Goal: Task Accomplishment & Management: Manage account settings

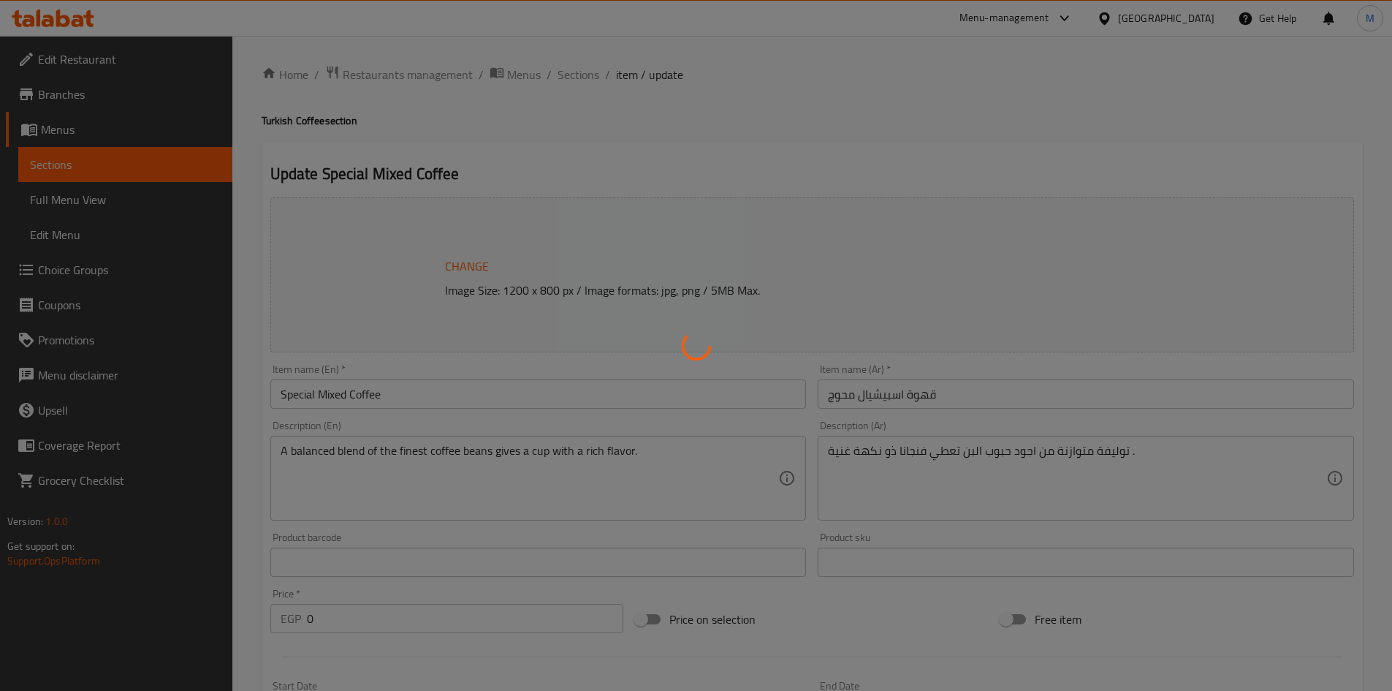
type input "إختيارك من القهوة:"
type input "1"
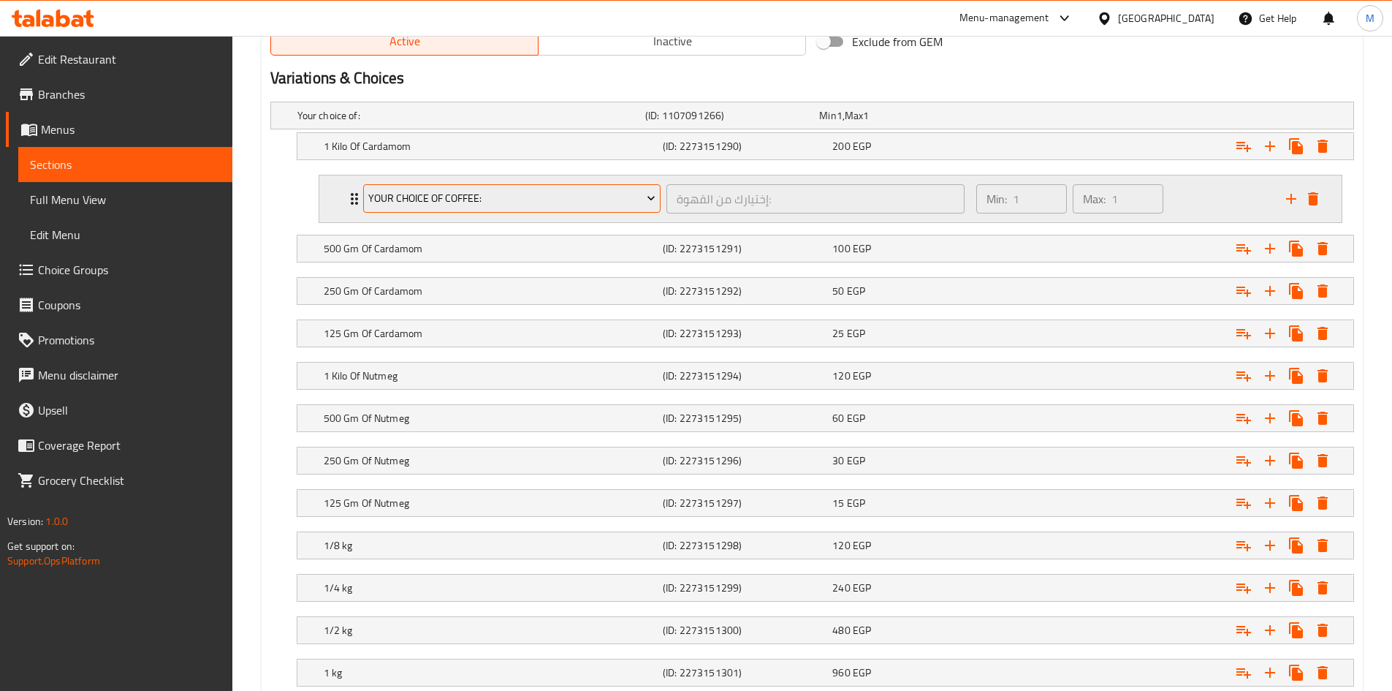
scroll to position [880, 0]
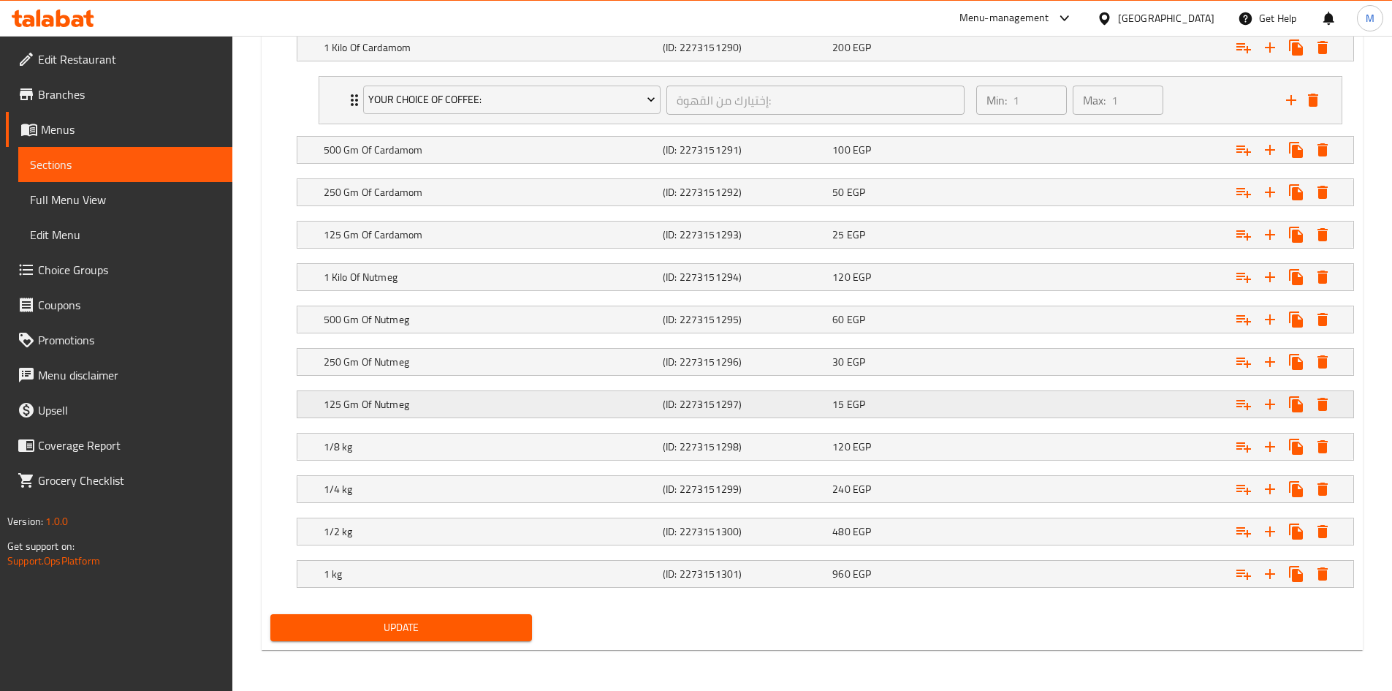
click at [531, 24] on h5 "125 Gm Of Nutmeg" at bounding box center [468, 17] width 342 height 15
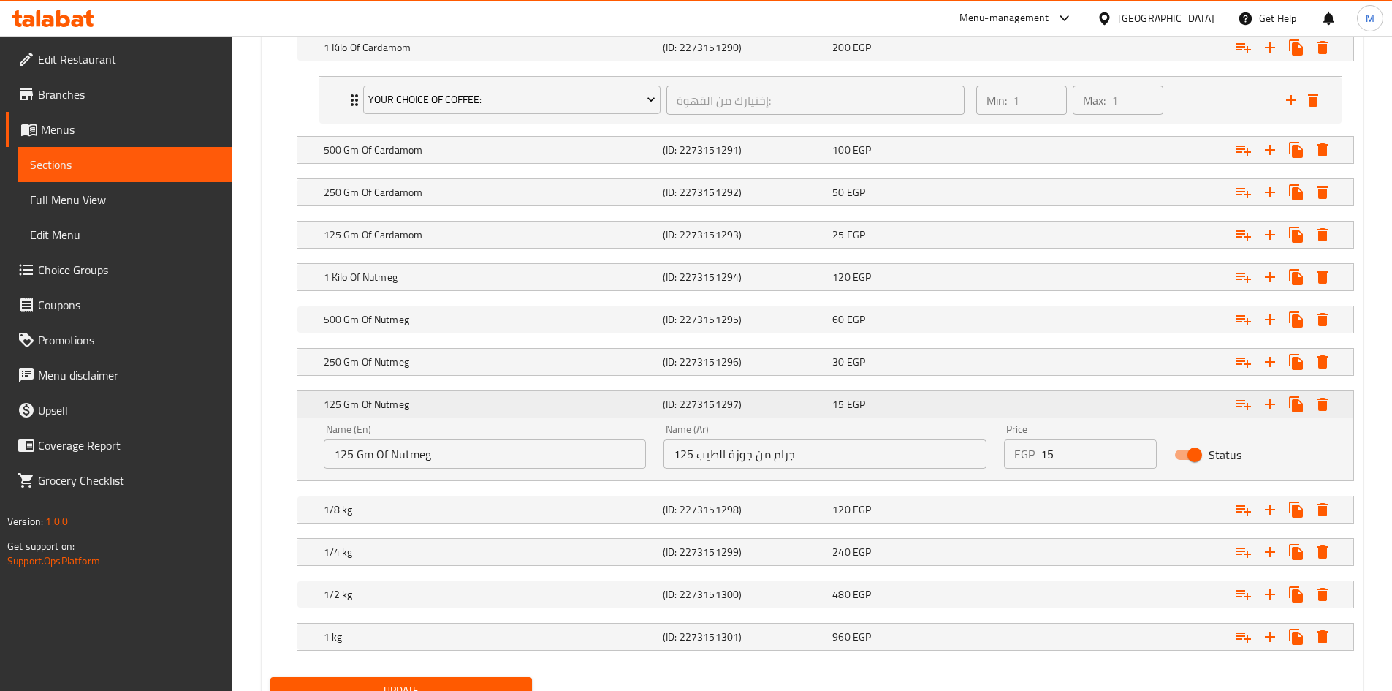
click at [531, 410] on h5 "125 Gm Of Nutmeg" at bounding box center [490, 404] width 333 height 15
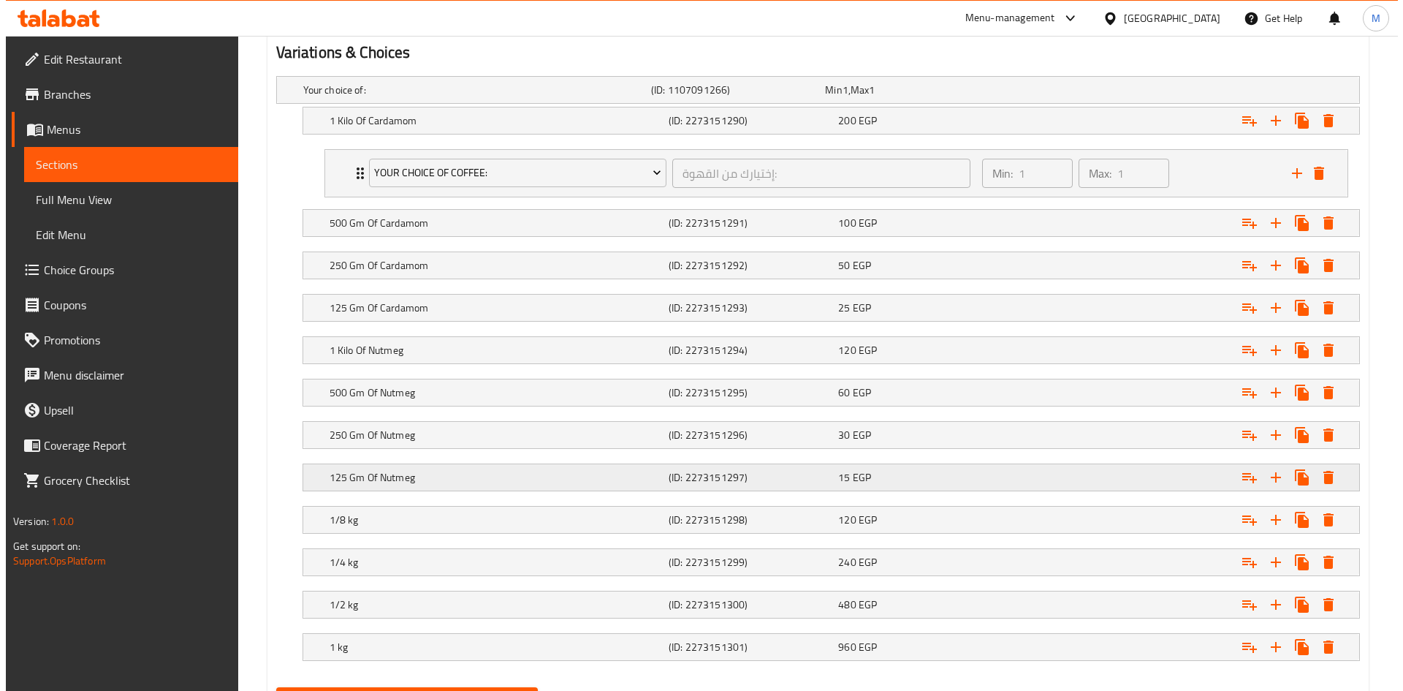
scroll to position [734, 0]
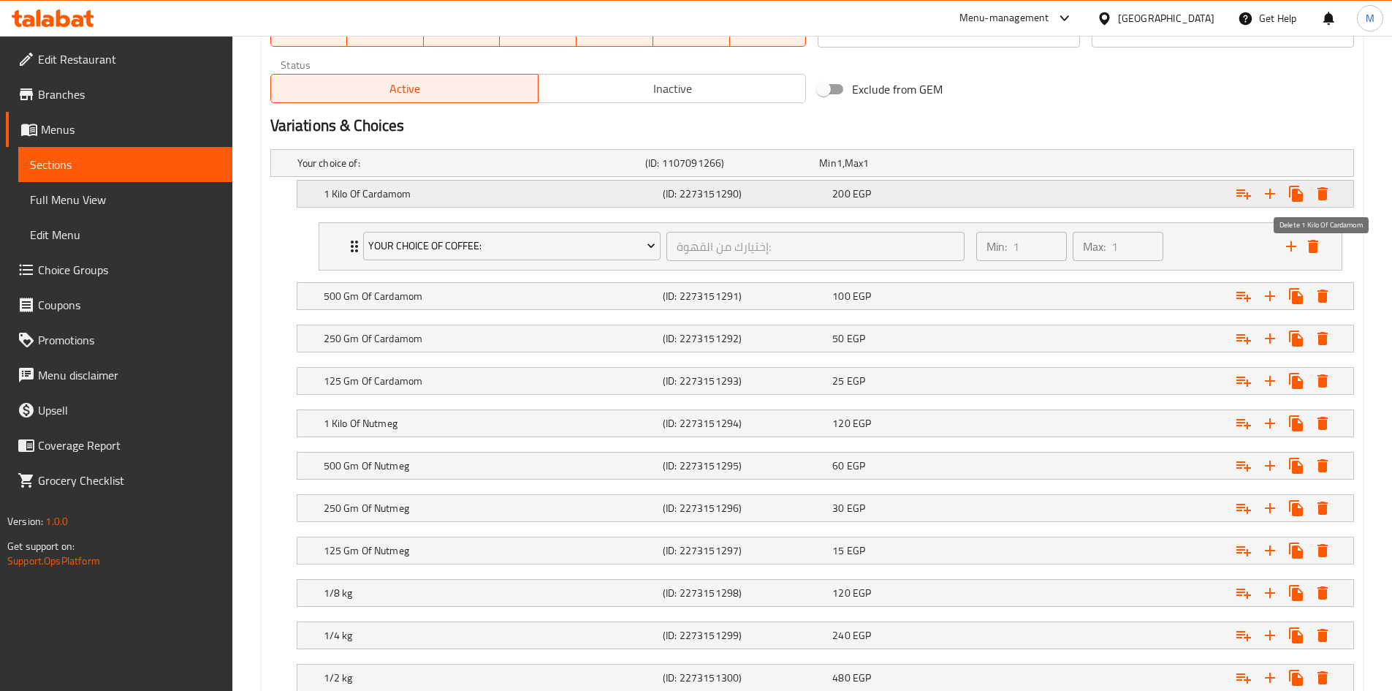
click at [1322, 193] on icon "Expand" at bounding box center [1323, 193] width 10 height 13
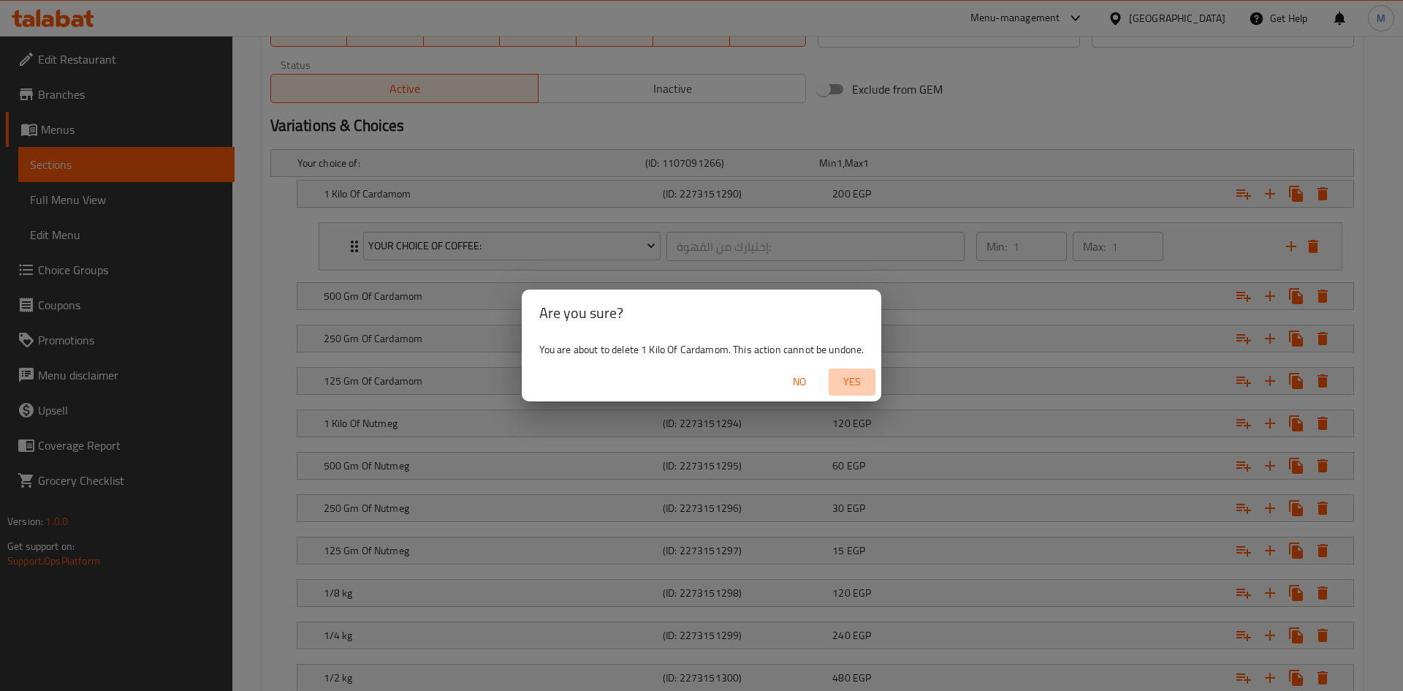
click at [858, 393] on button "Yes" at bounding box center [852, 381] width 47 height 27
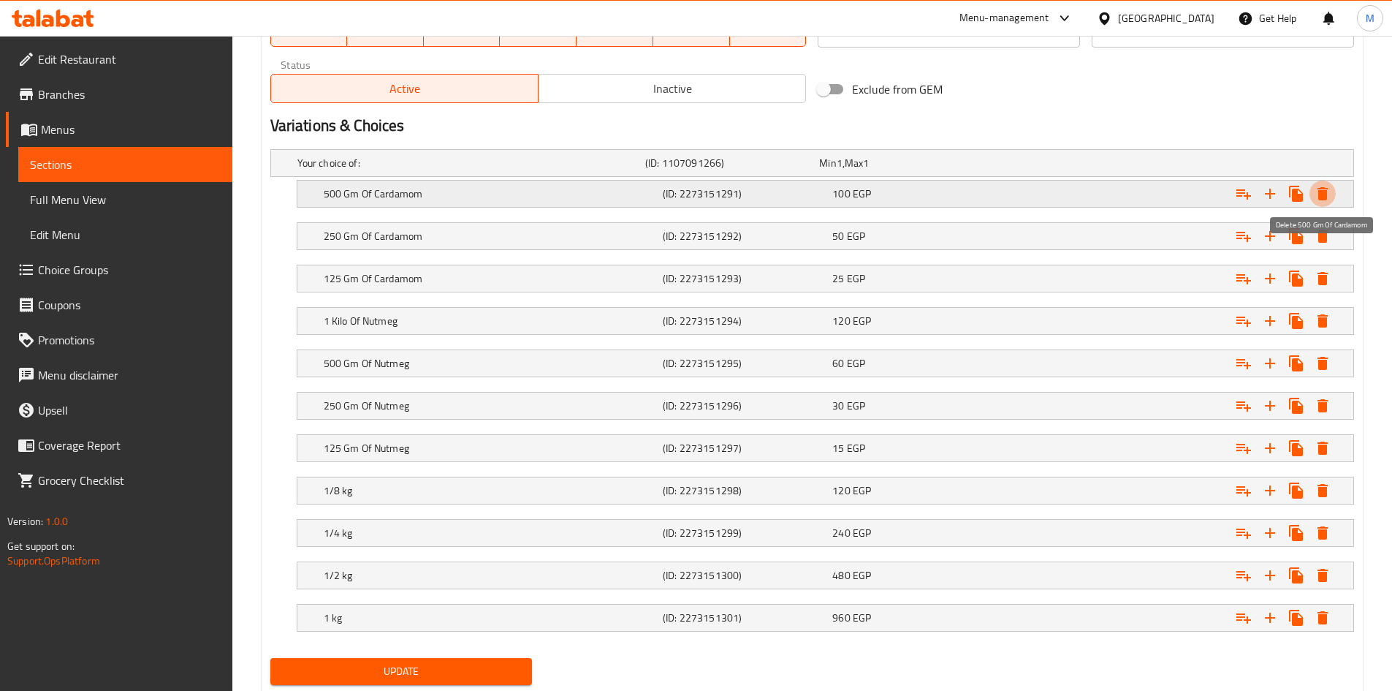
click at [1323, 188] on icon "Expand" at bounding box center [1323, 193] width 10 height 13
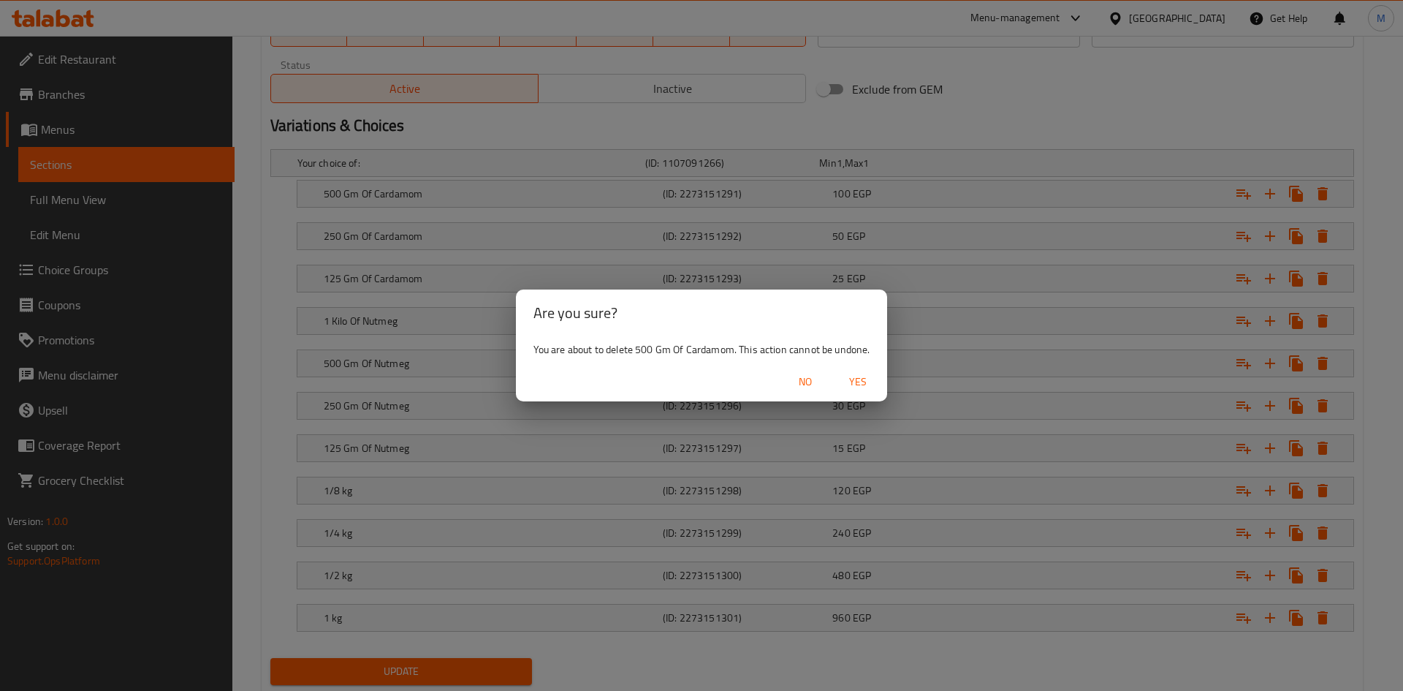
click at [897, 374] on div "Are you sure? You are about to delete 500 Gm Of Cardamom. This action cannot be…" at bounding box center [701, 345] width 1403 height 691
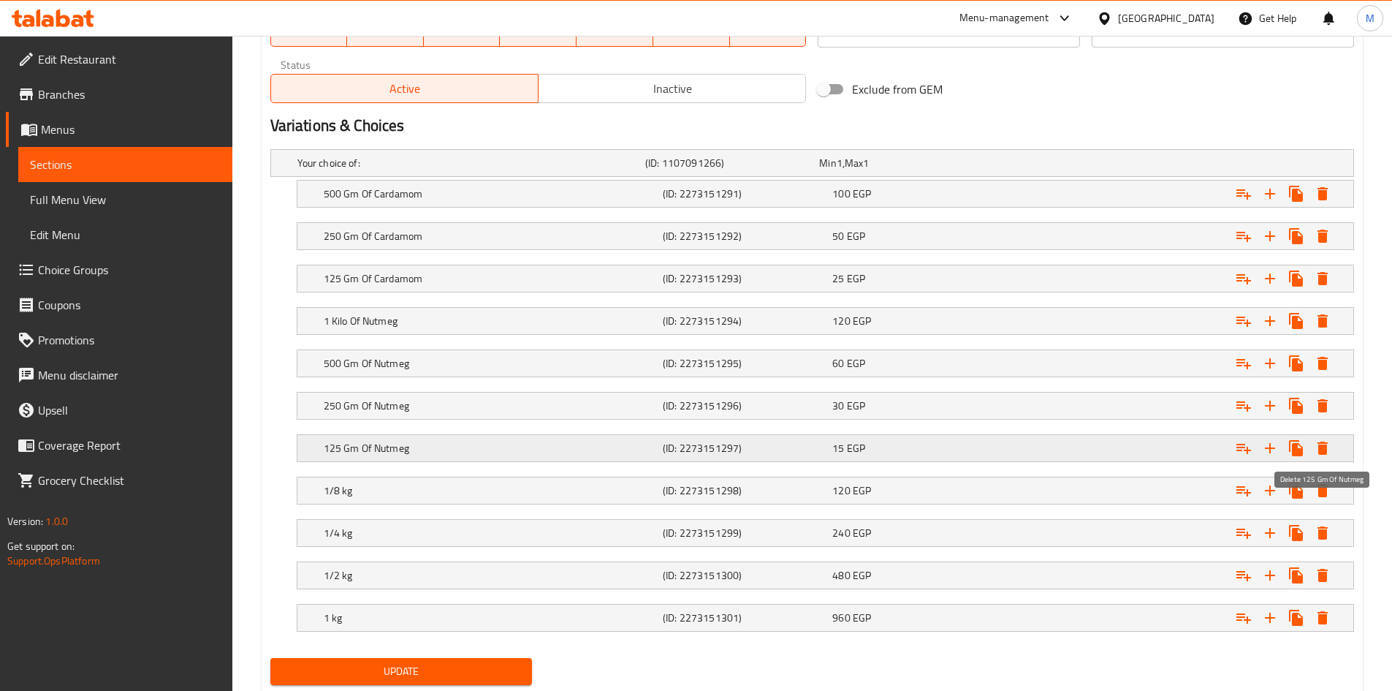
click at [1323, 447] on icon "Expand" at bounding box center [1323, 447] width 10 height 13
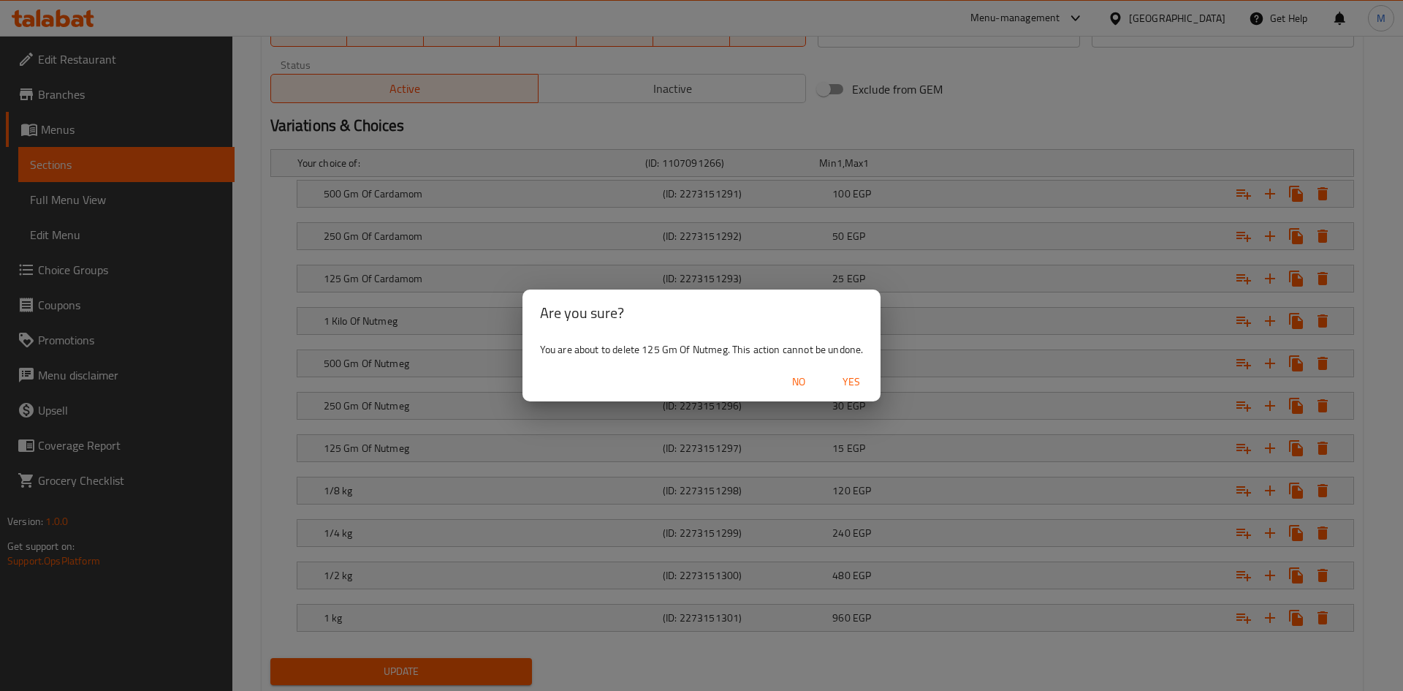
click at [846, 375] on span "Yes" at bounding box center [851, 382] width 35 height 18
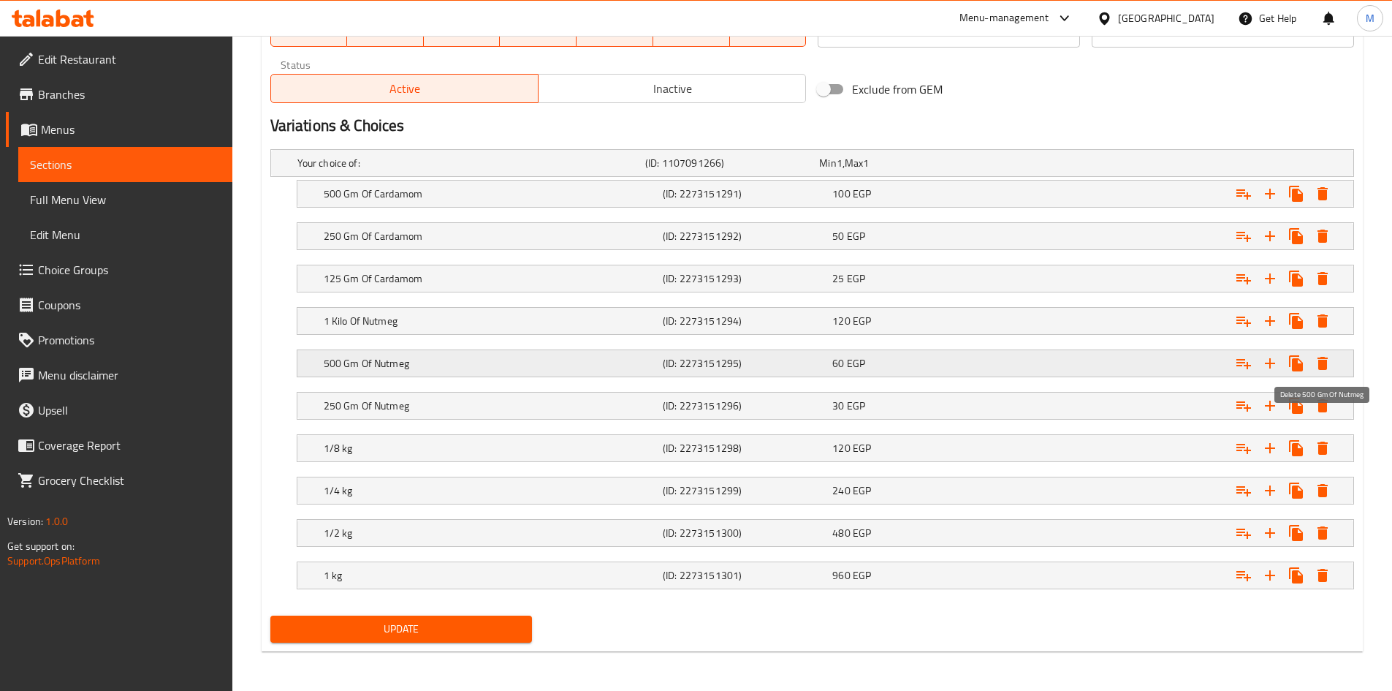
click at [1322, 360] on icon "Expand" at bounding box center [1323, 363] width 10 height 13
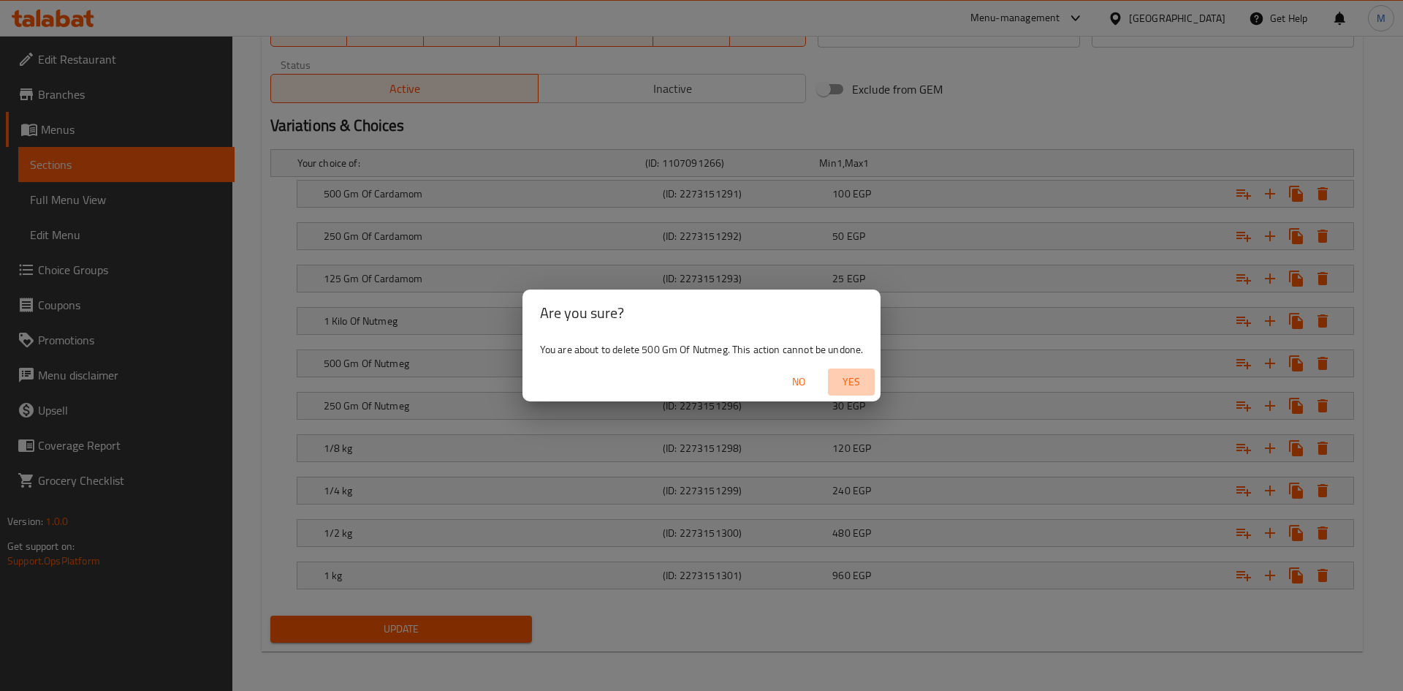
click at [853, 384] on span "Yes" at bounding box center [851, 382] width 35 height 18
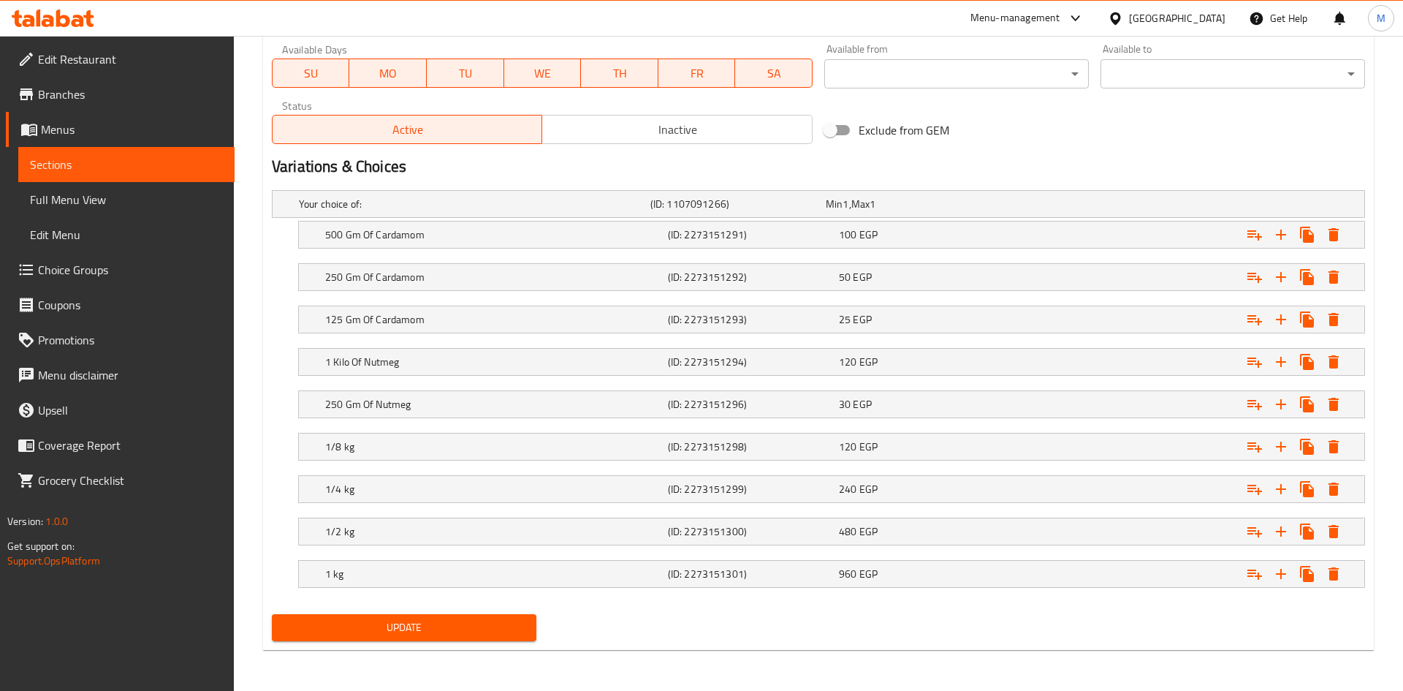
scroll to position [693, 0]
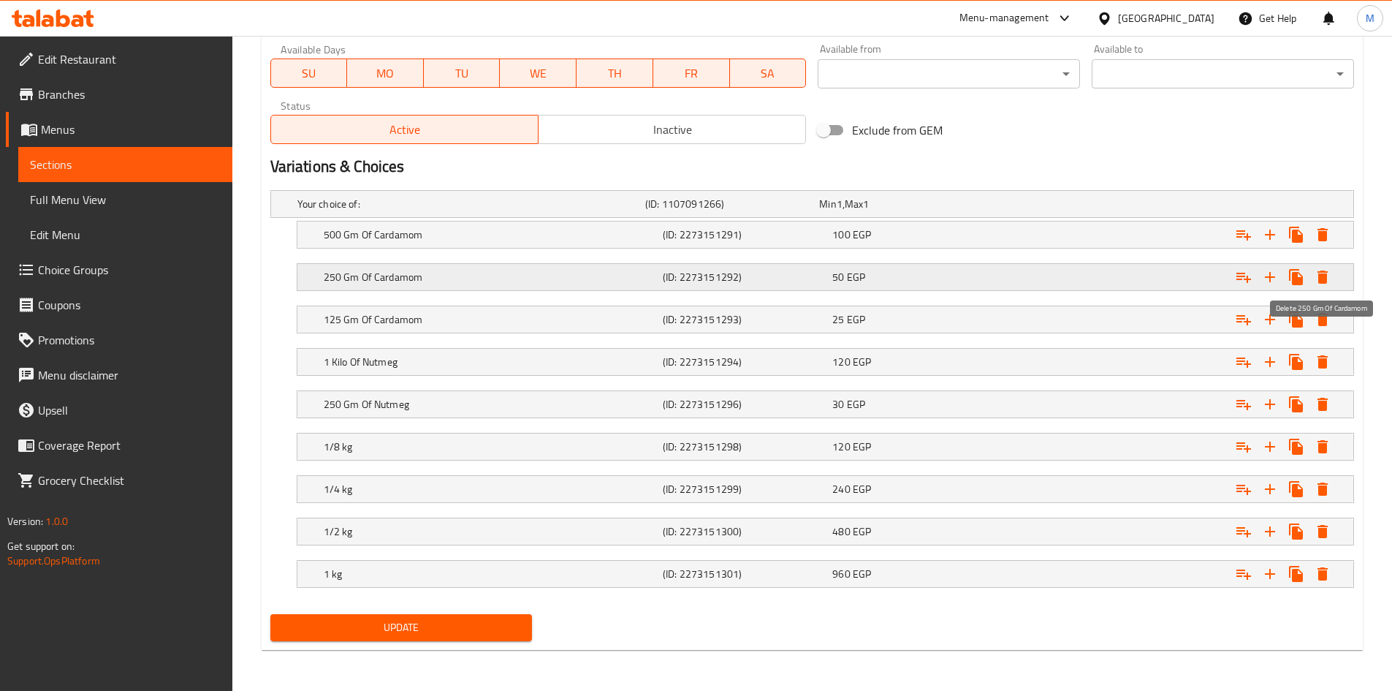
click at [1330, 278] on icon "Expand" at bounding box center [1323, 277] width 18 height 18
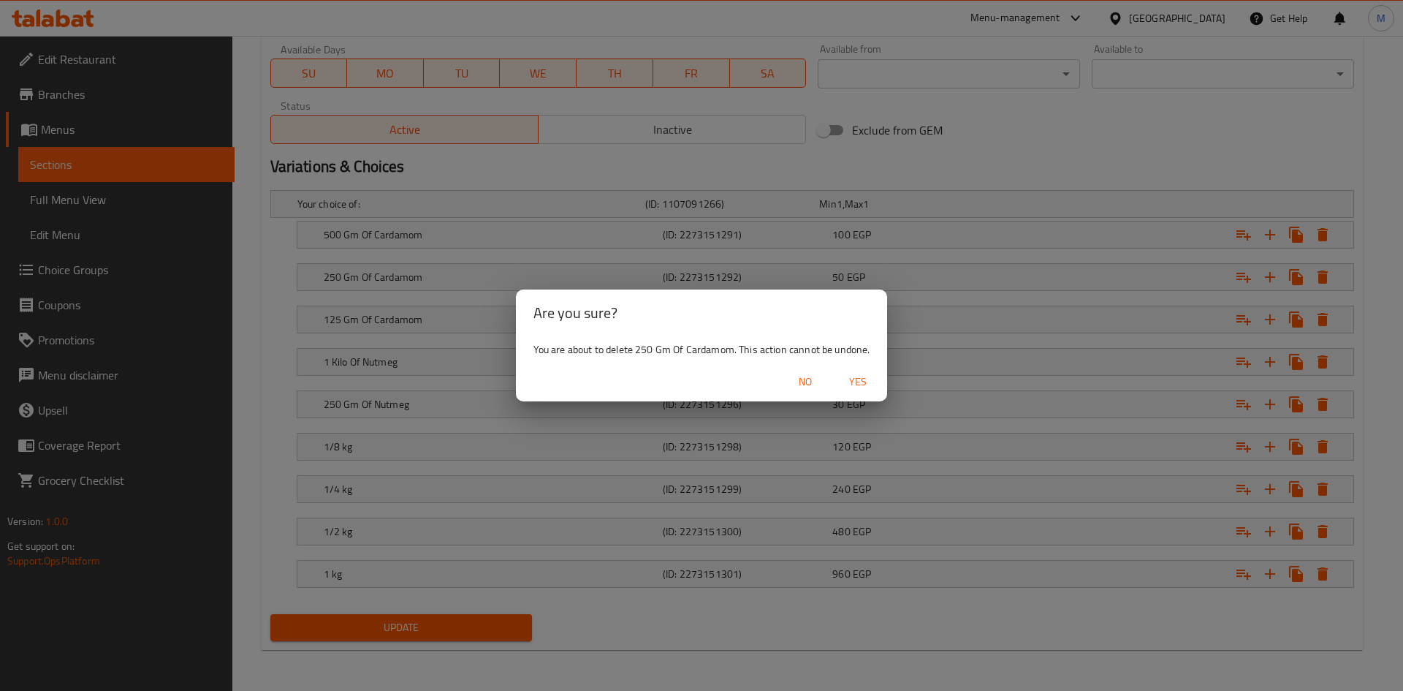
click at [865, 382] on span "Yes" at bounding box center [858, 382] width 35 height 18
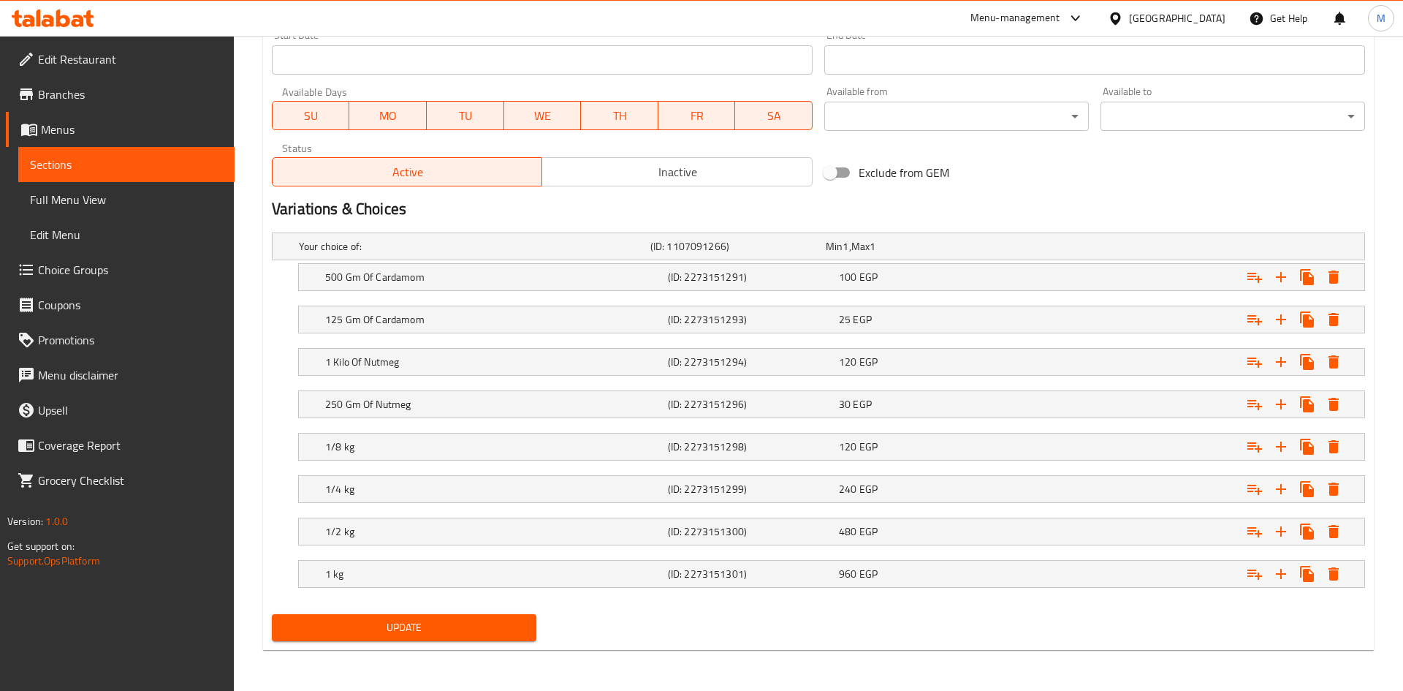
scroll to position [651, 0]
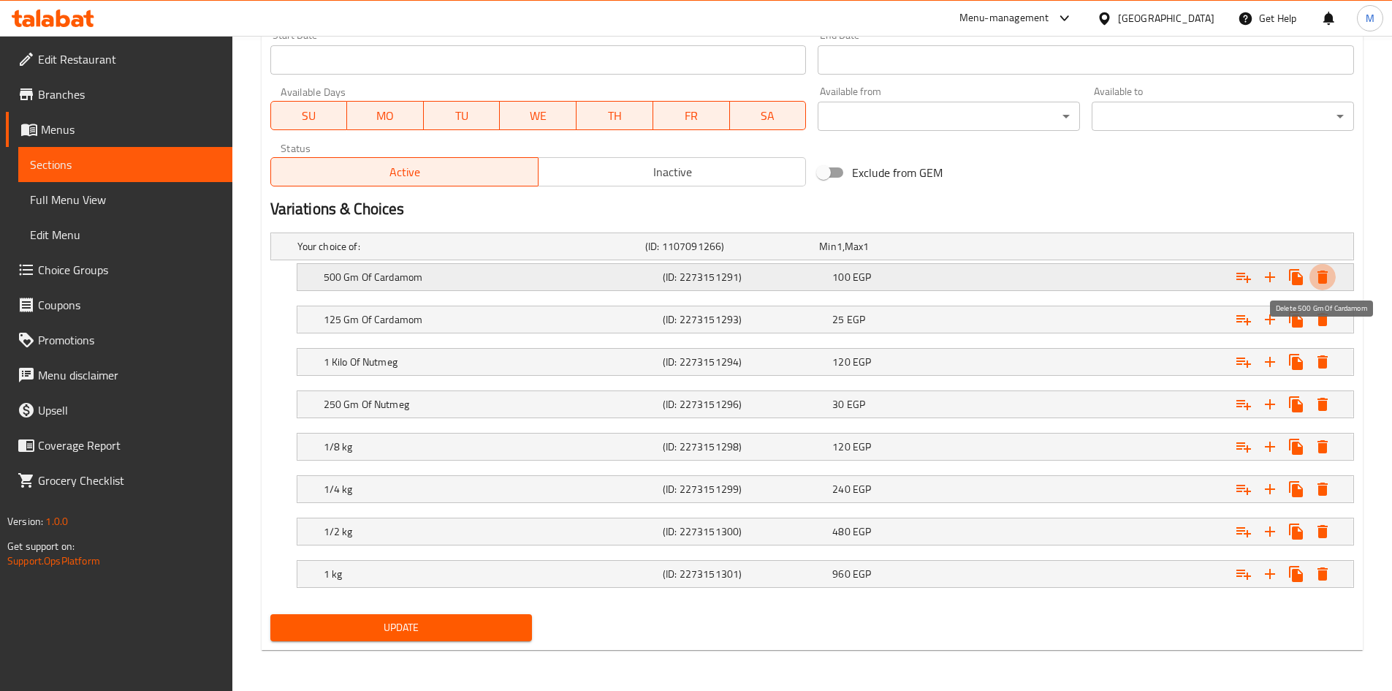
click at [1318, 281] on icon "Expand" at bounding box center [1323, 277] width 18 height 18
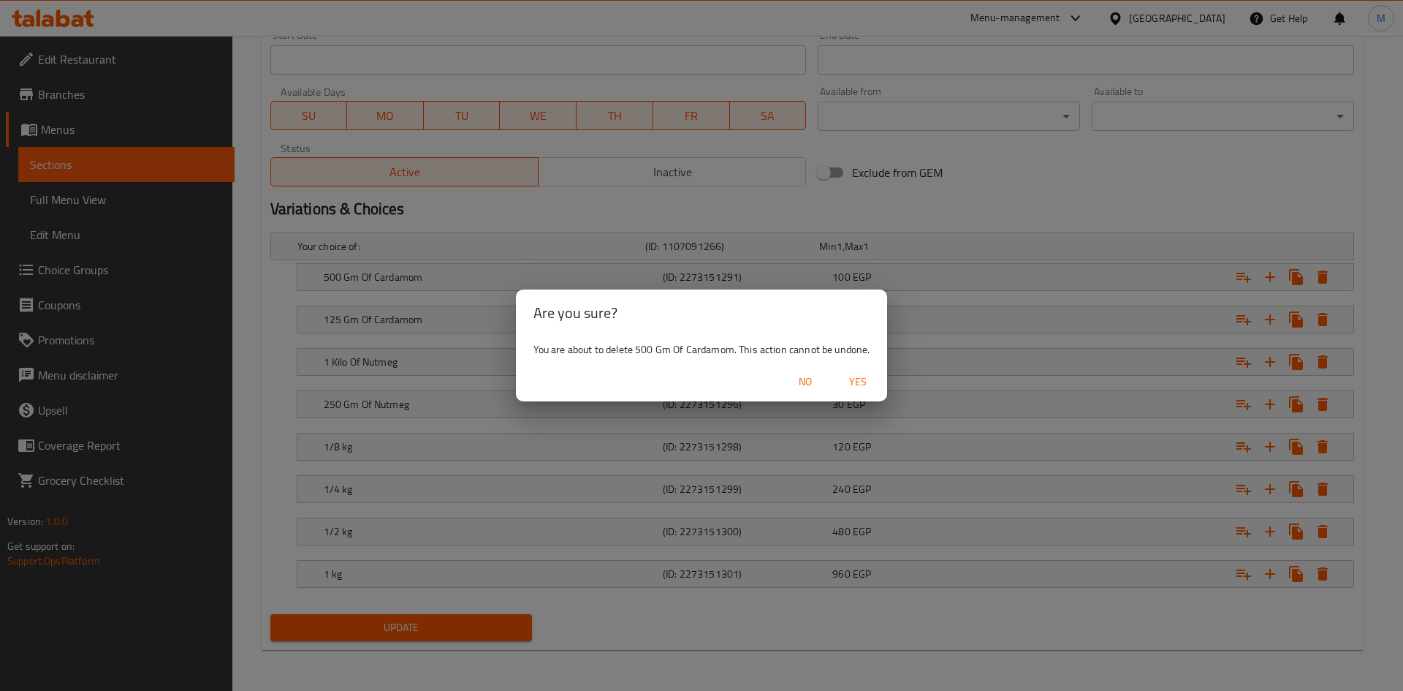
click at [873, 381] on span "Yes" at bounding box center [858, 382] width 35 height 18
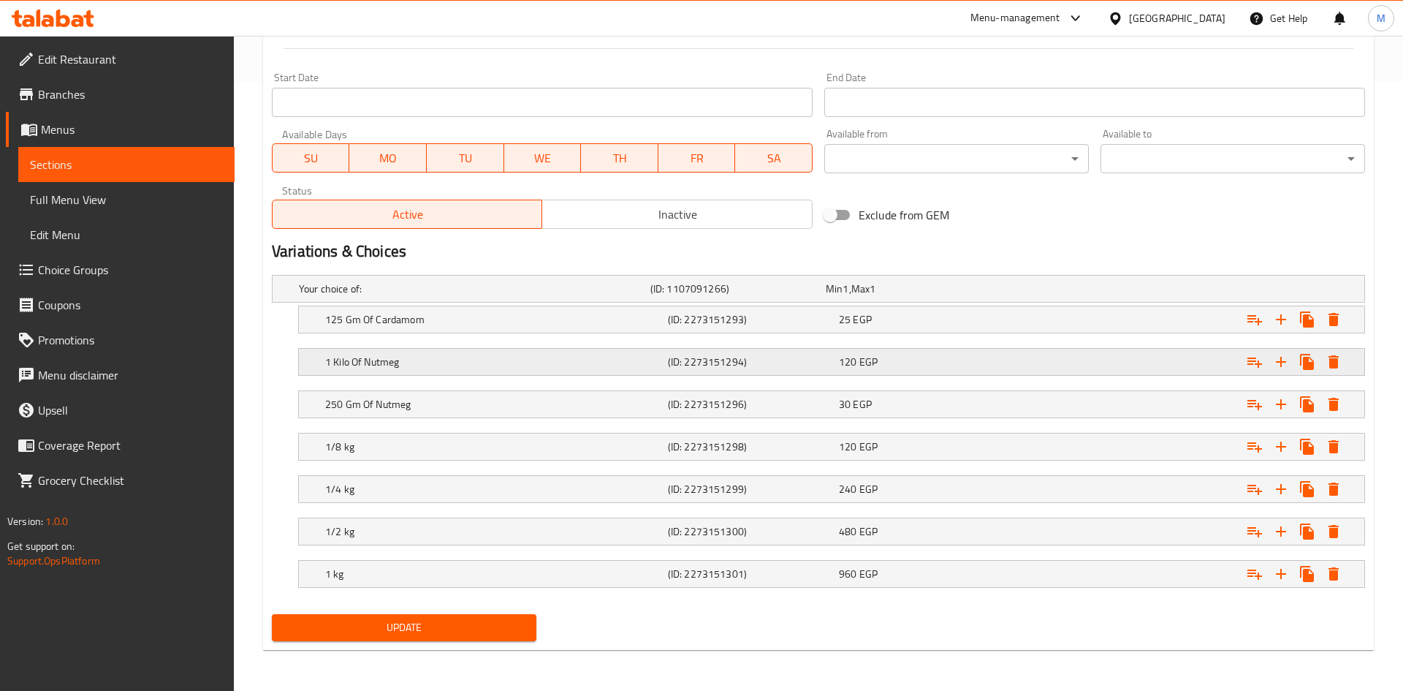
scroll to position [608, 0]
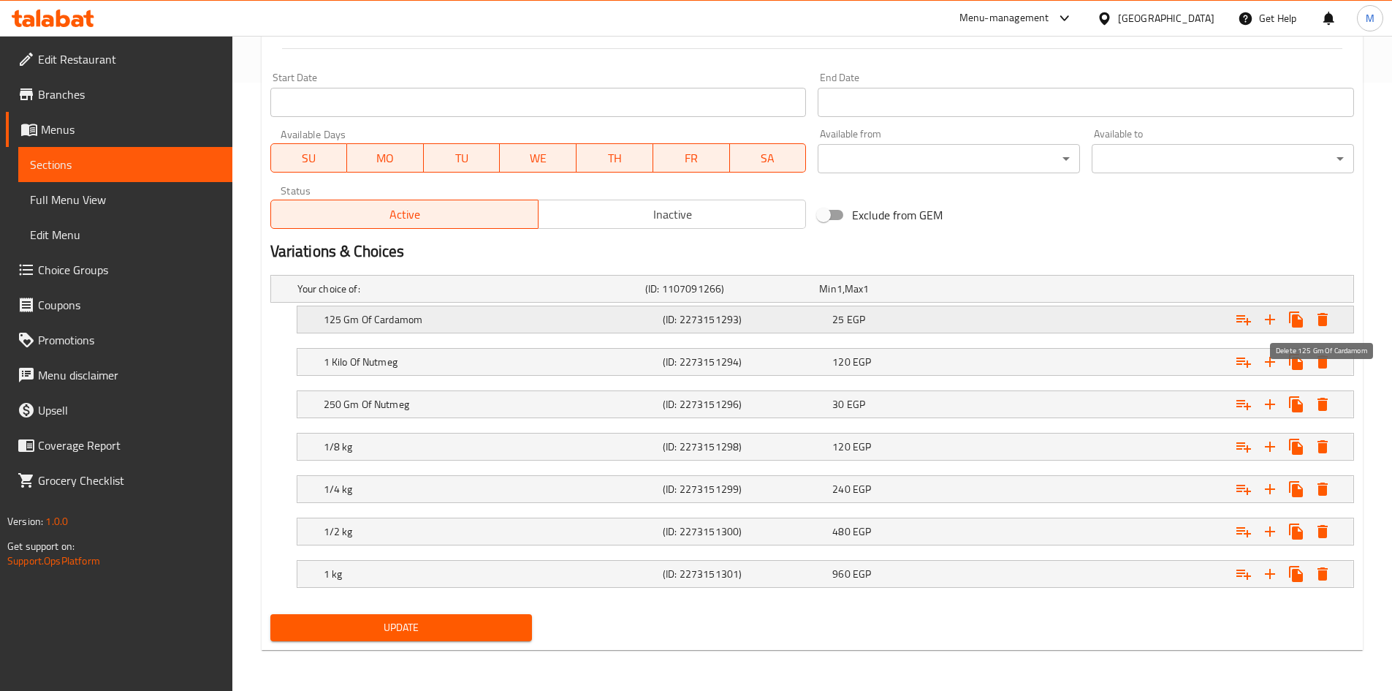
click at [1323, 317] on icon "Expand" at bounding box center [1323, 319] width 10 height 13
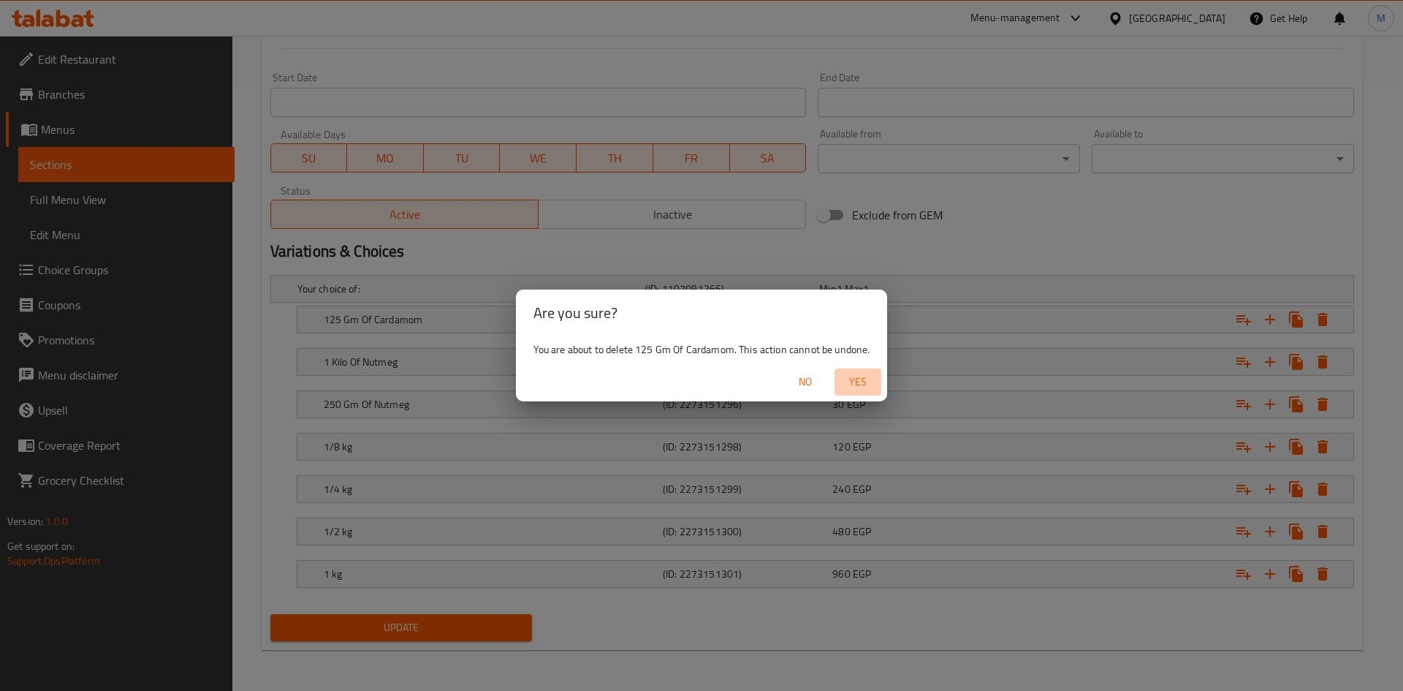
click at [863, 382] on span "Yes" at bounding box center [858, 382] width 35 height 18
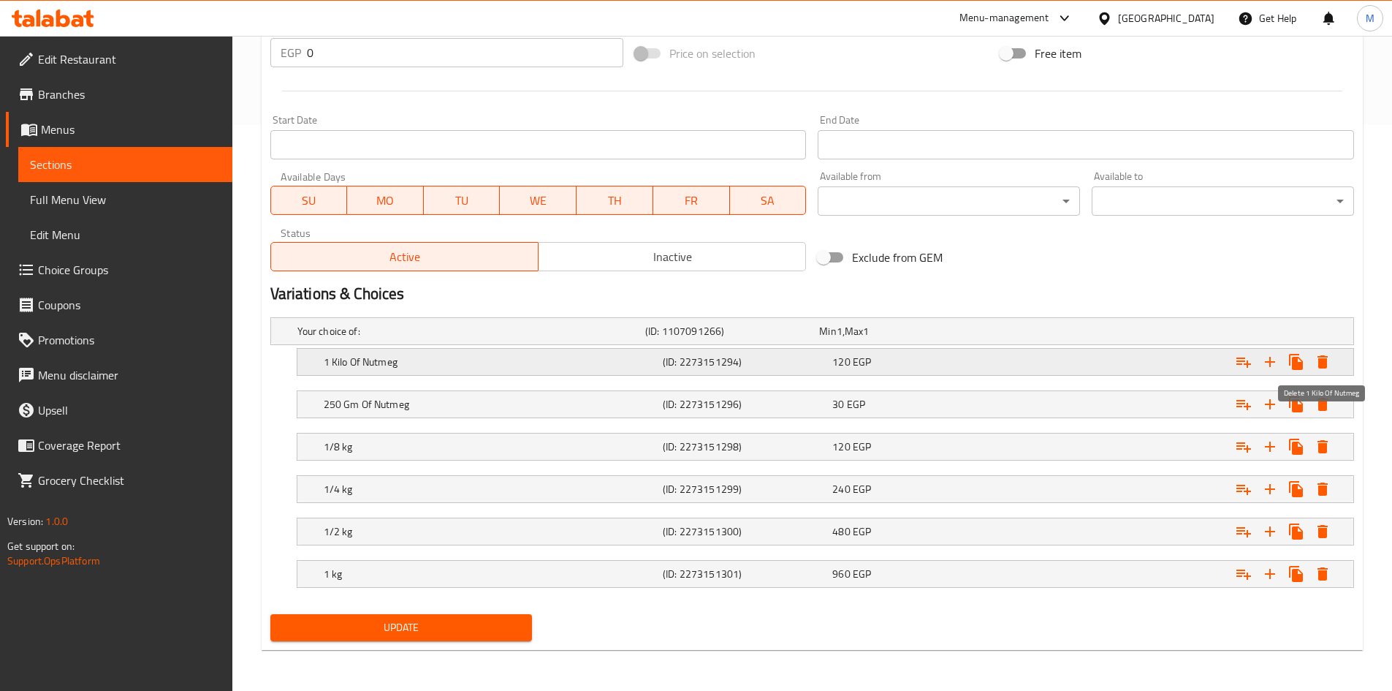
click at [1318, 360] on icon "Expand" at bounding box center [1323, 362] width 18 height 18
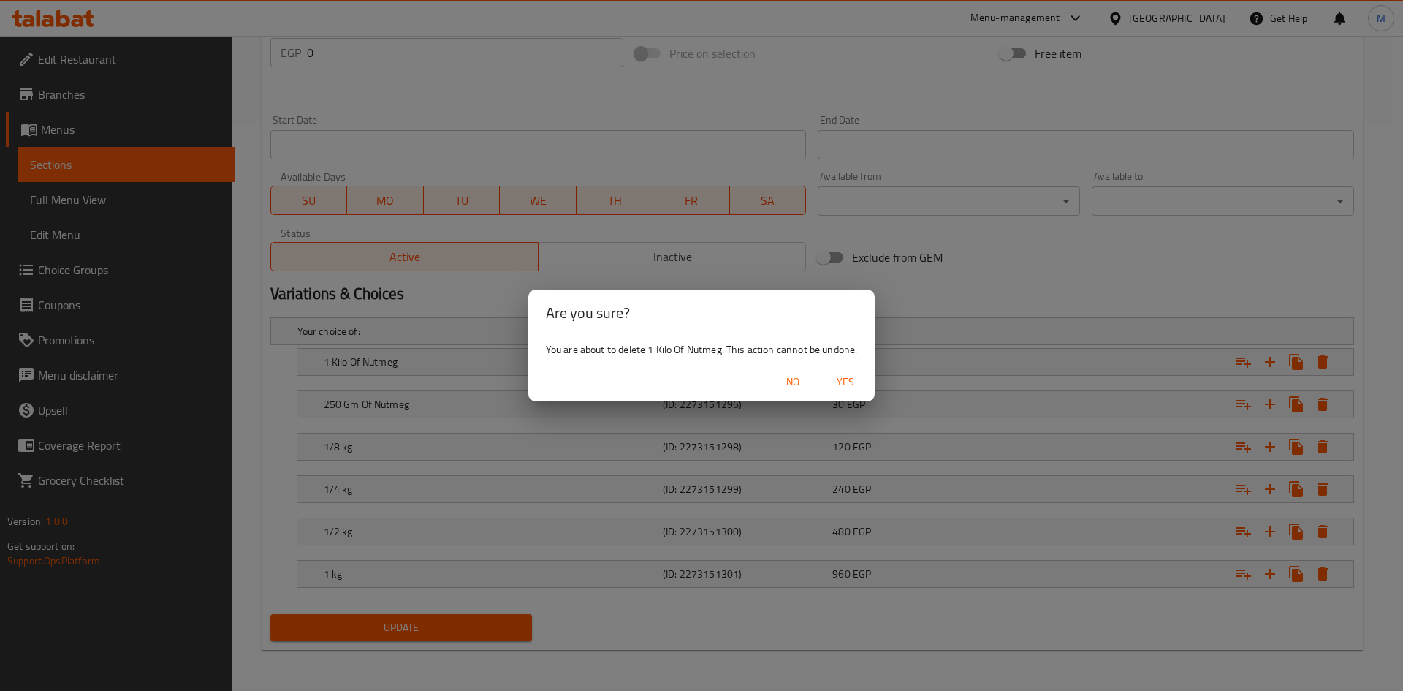
click at [855, 384] on span "Yes" at bounding box center [845, 382] width 35 height 18
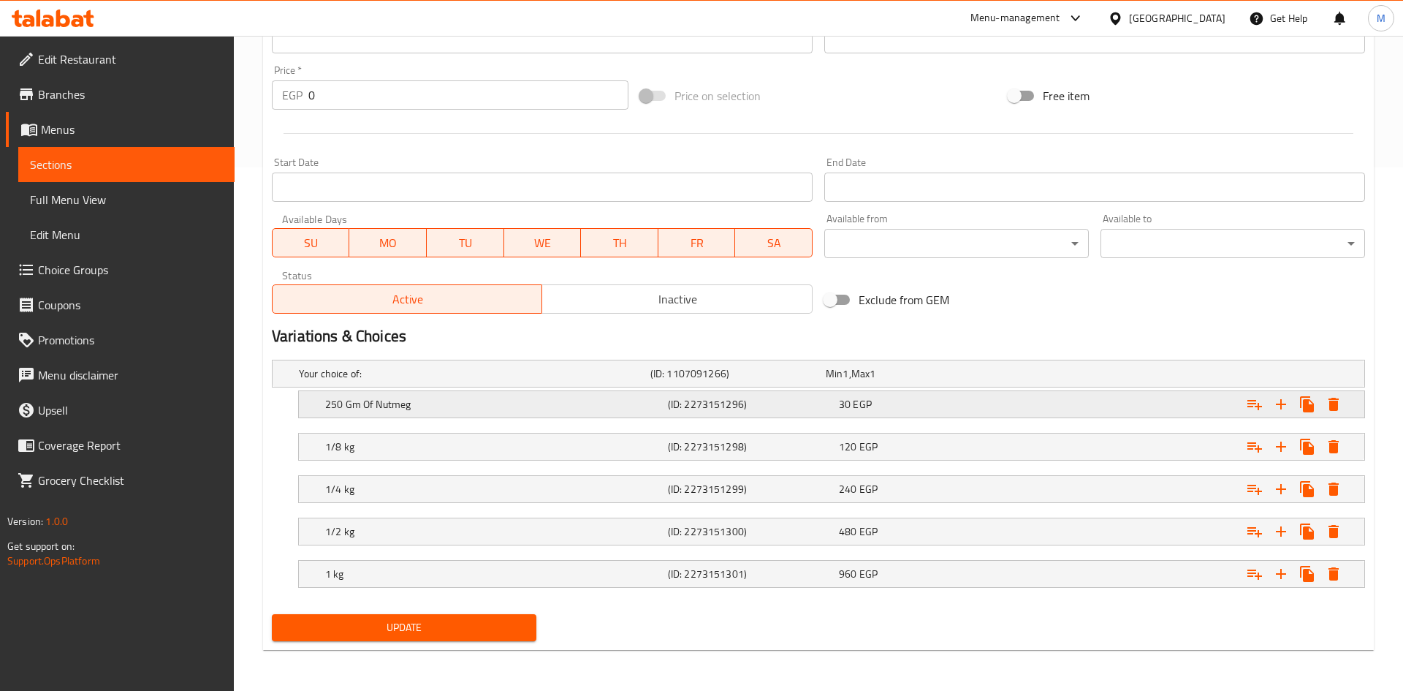
scroll to position [523, 0]
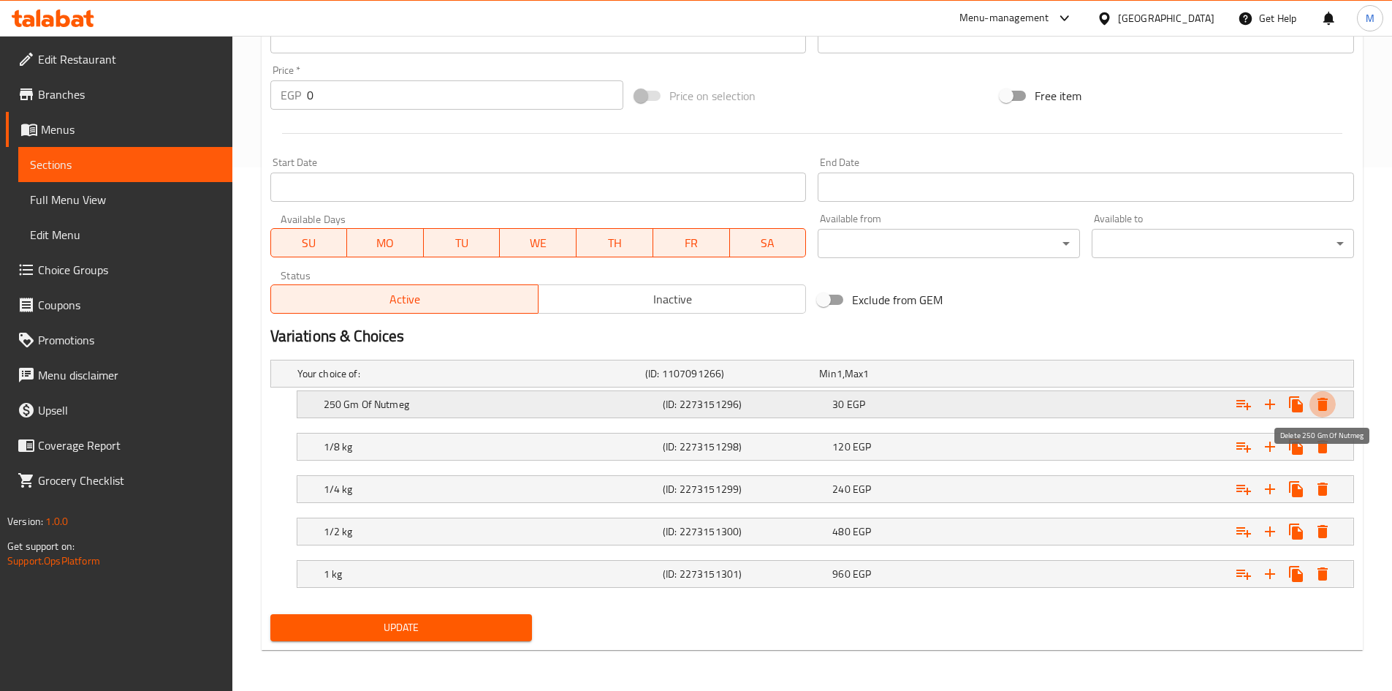
click at [1325, 401] on icon "Expand" at bounding box center [1323, 404] width 10 height 13
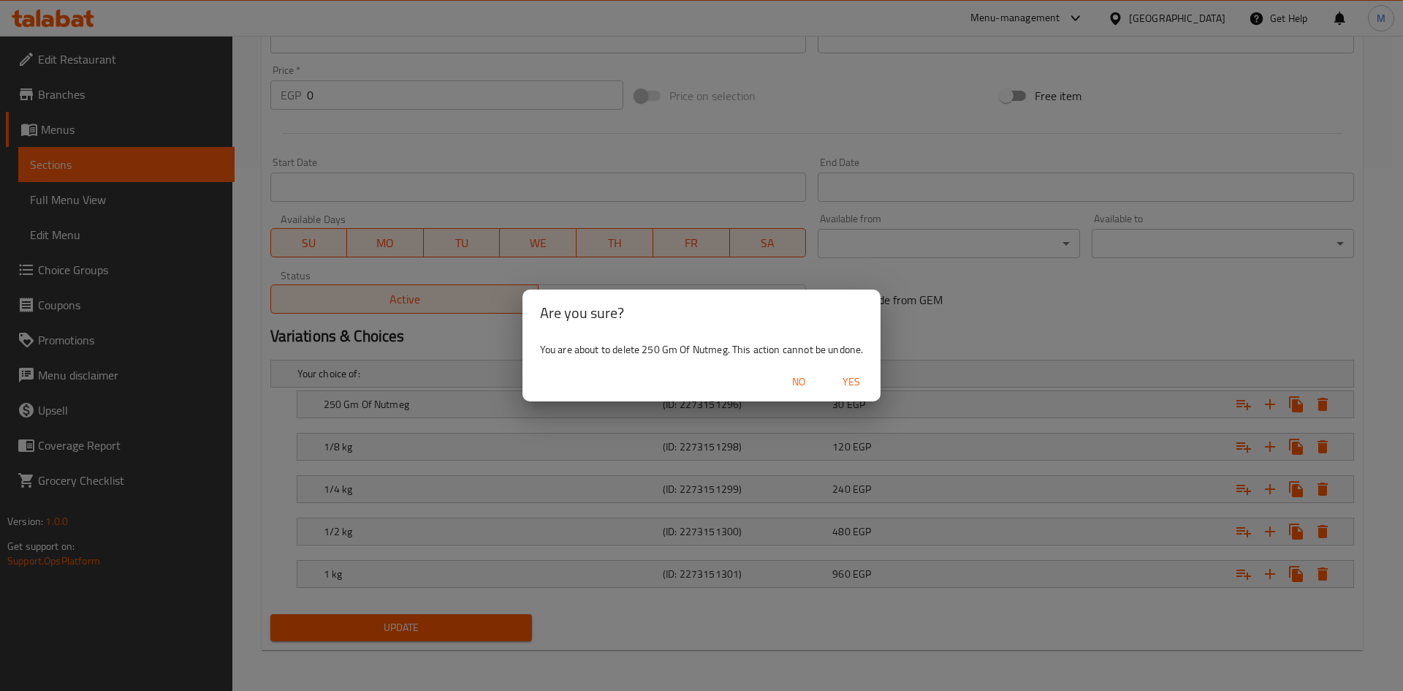
click at [847, 382] on span "Yes" at bounding box center [851, 382] width 35 height 18
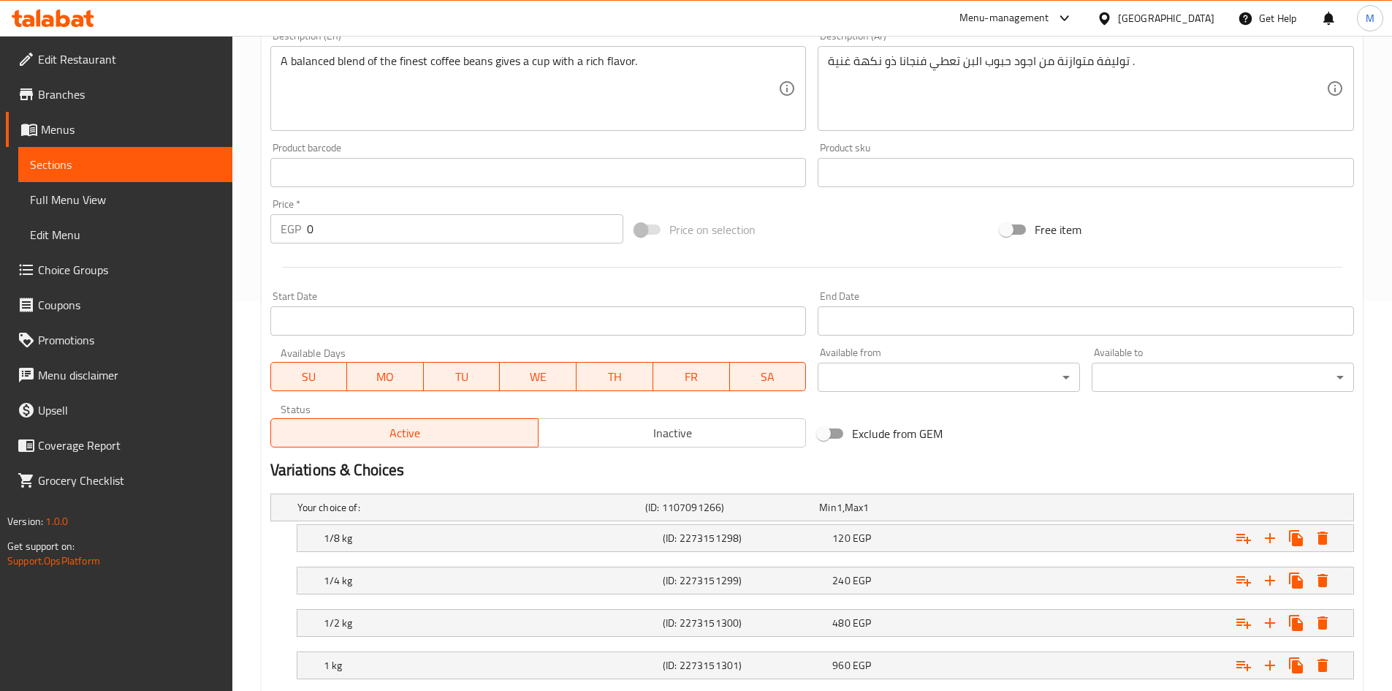
scroll to position [481, 0]
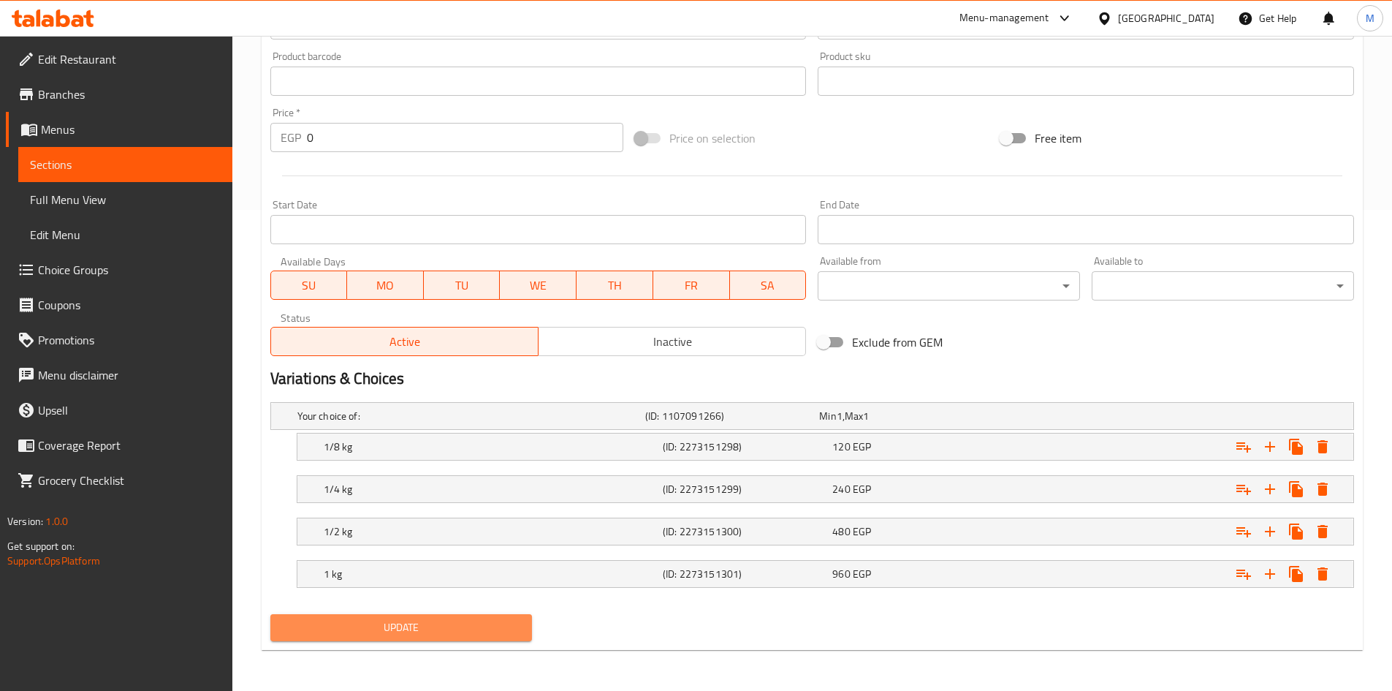
click at [472, 626] on span "Update" at bounding box center [401, 627] width 239 height 18
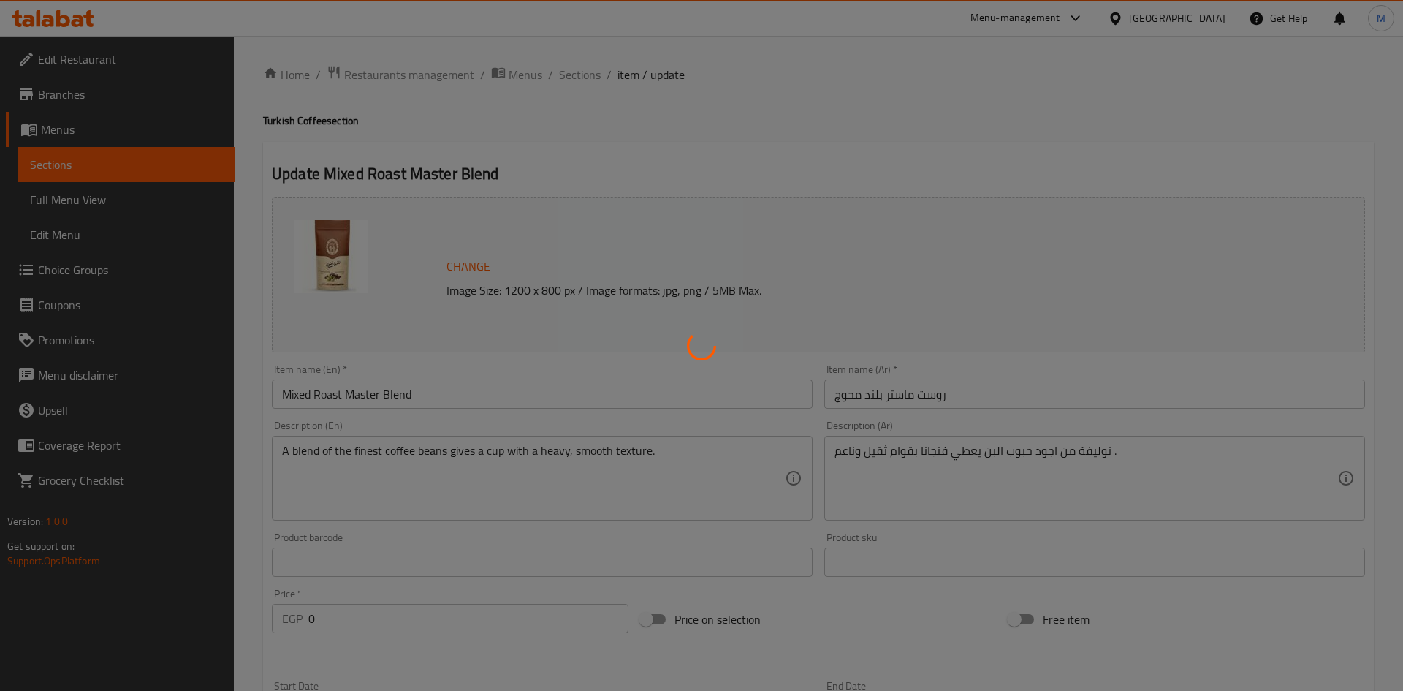
type input "إختيارك من القهوة:"
type input "1"
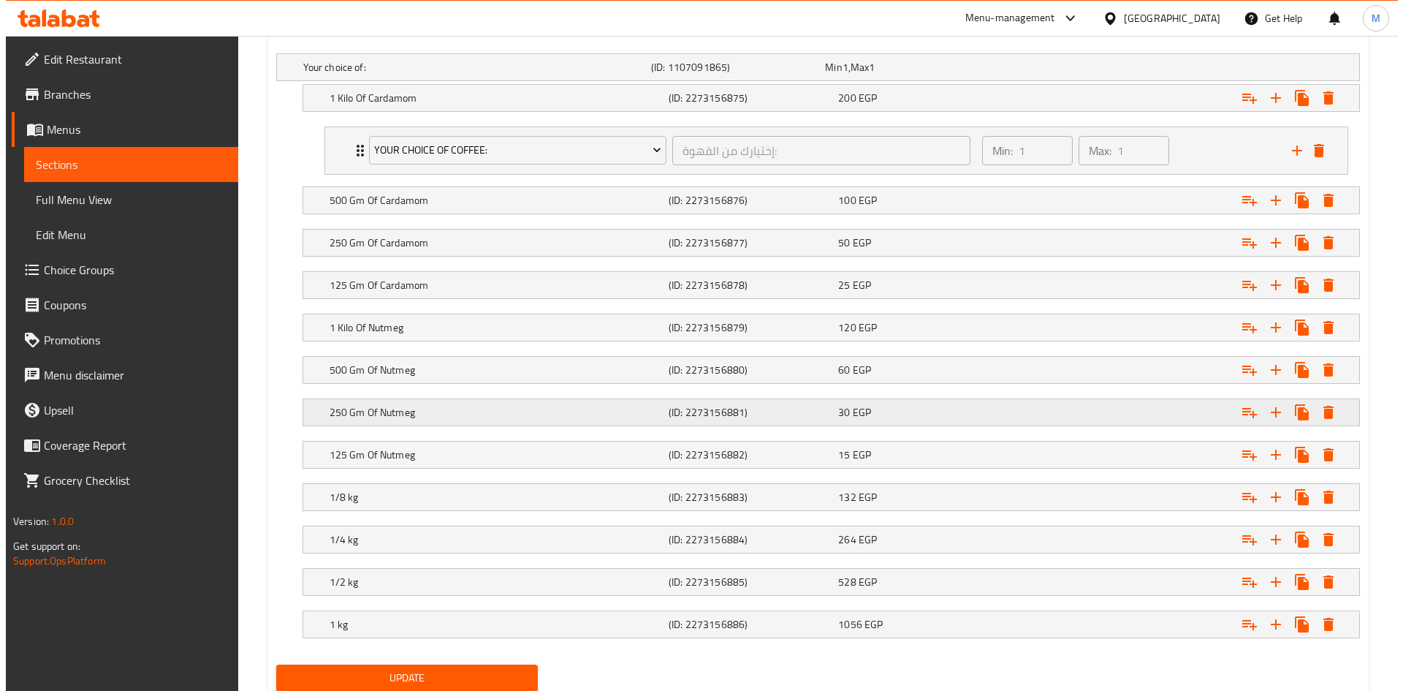
scroll to position [804, 0]
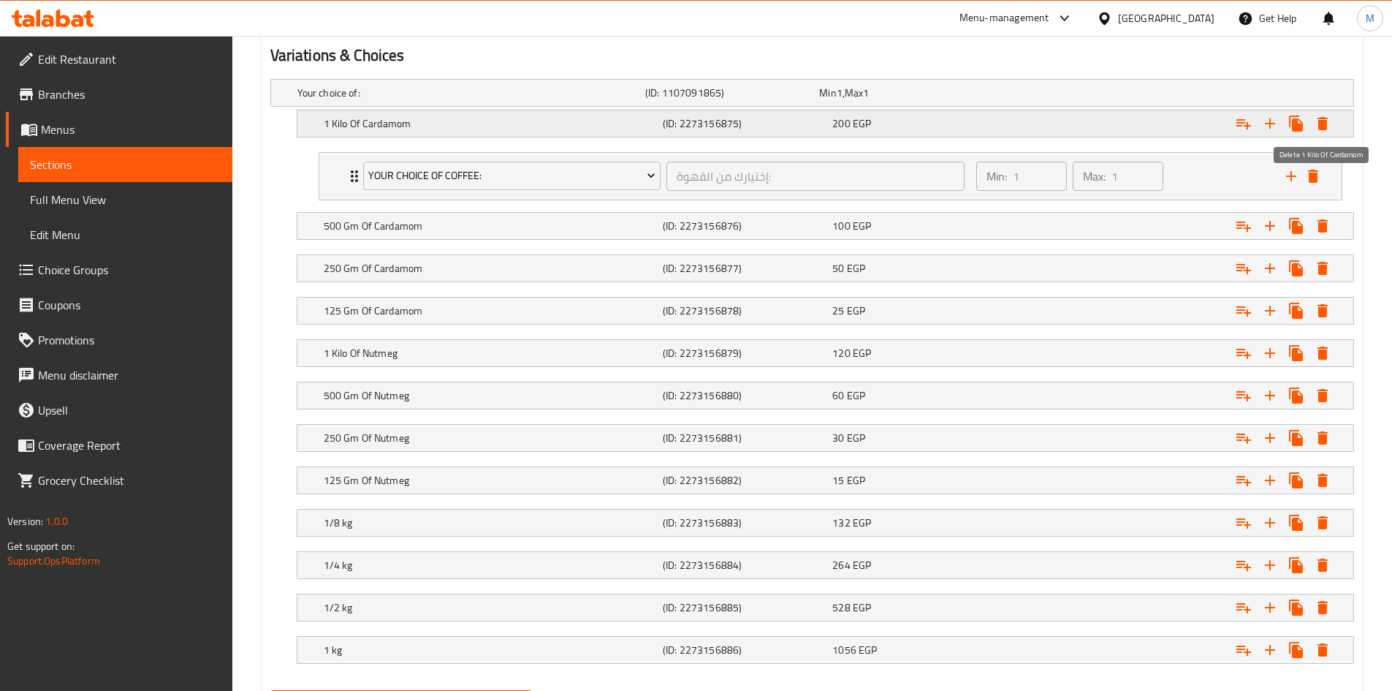
click at [1329, 123] on icon "Expand" at bounding box center [1323, 124] width 18 height 18
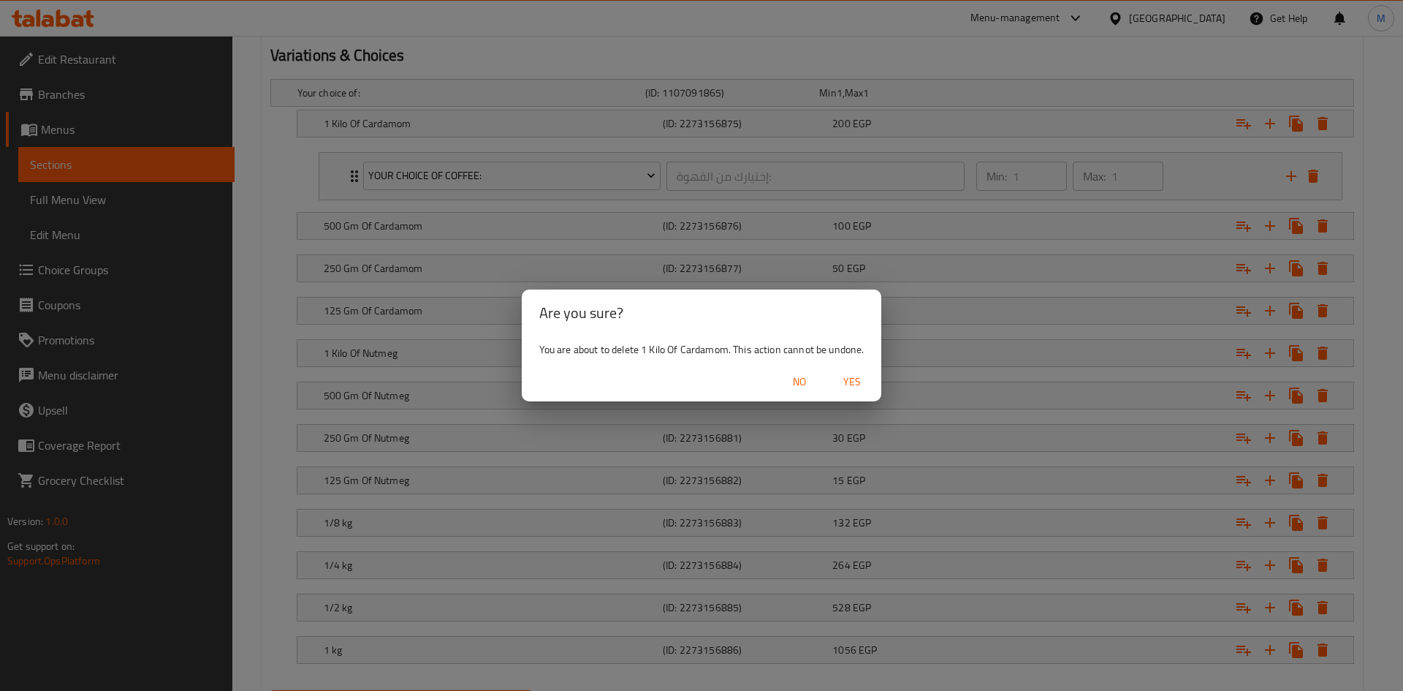
click at [850, 382] on span "Yes" at bounding box center [852, 382] width 35 height 18
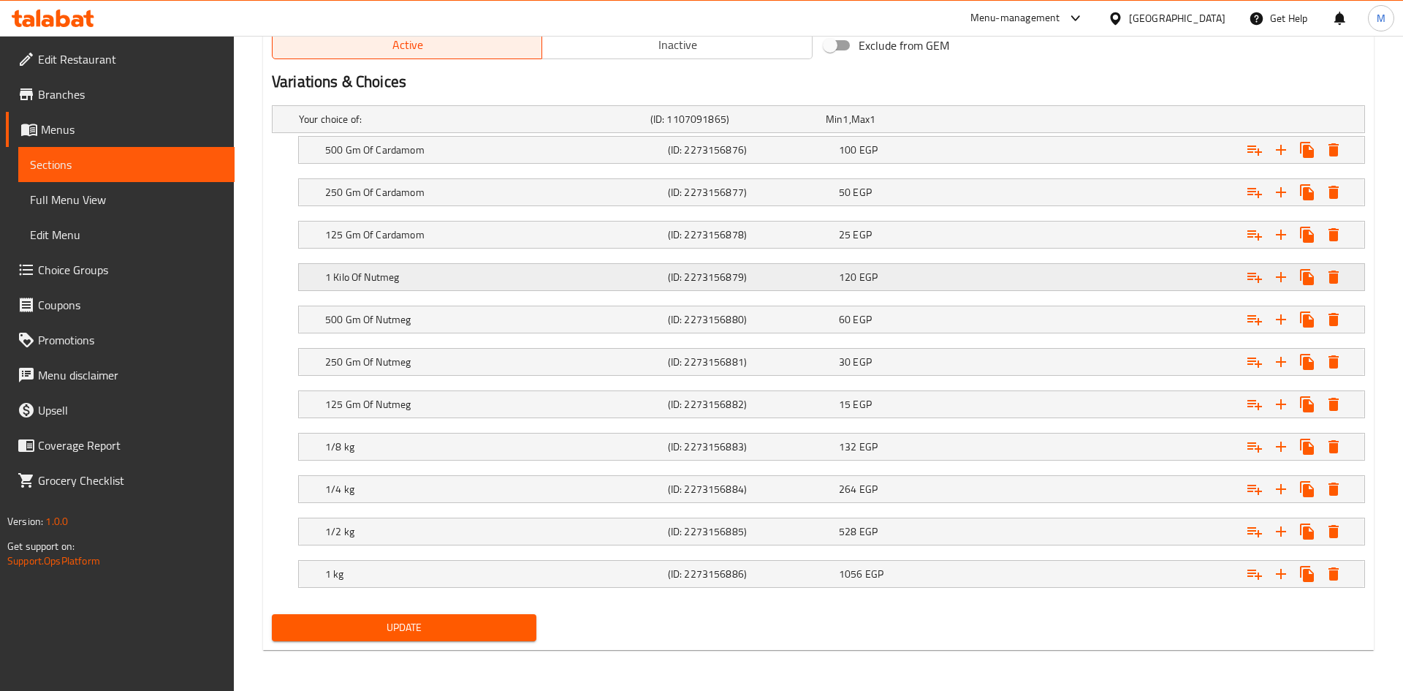
scroll to position [778, 0]
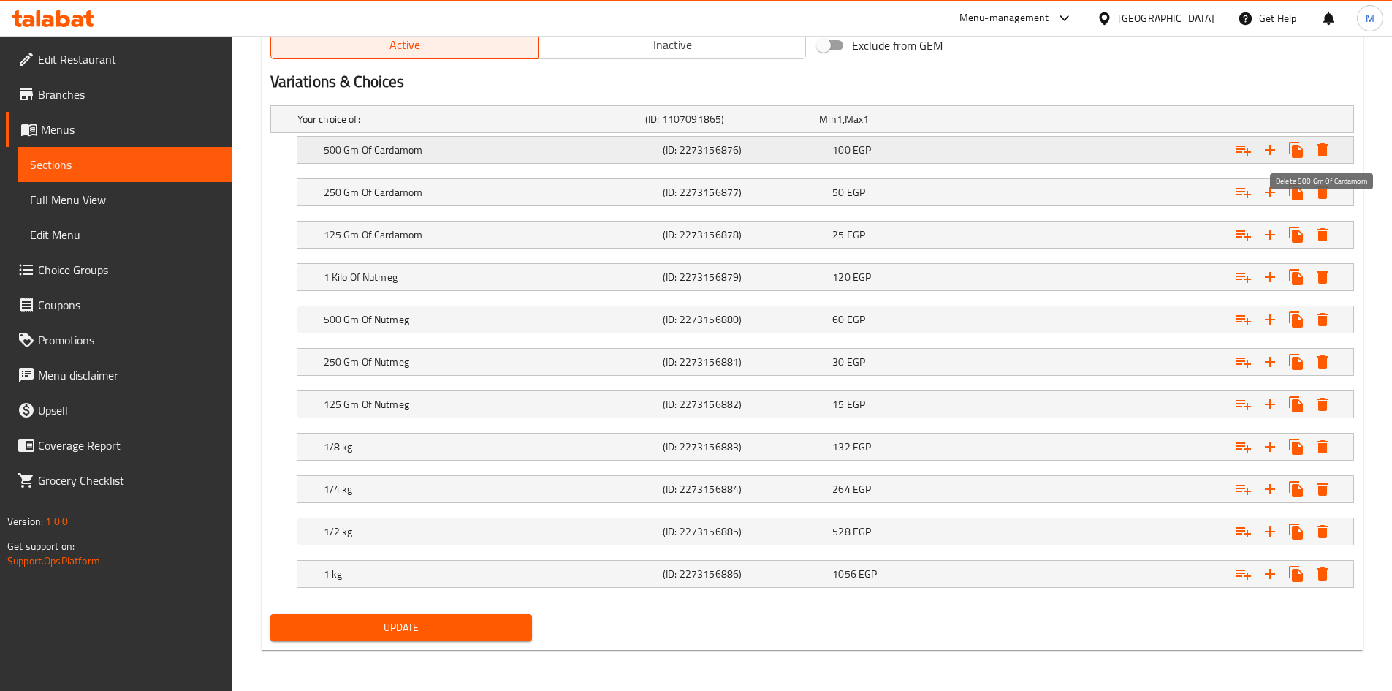
click at [1316, 148] on icon "Expand" at bounding box center [1323, 150] width 18 height 18
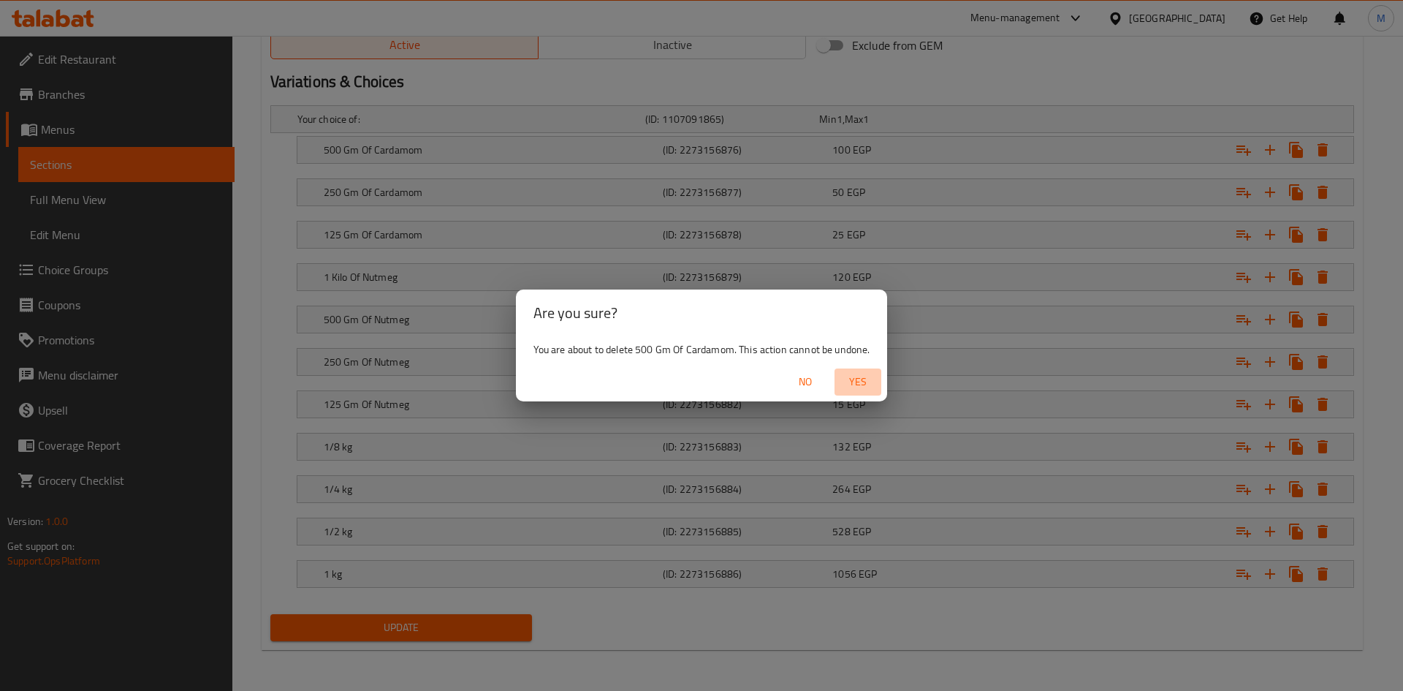
click at [863, 384] on span "Yes" at bounding box center [858, 382] width 35 height 18
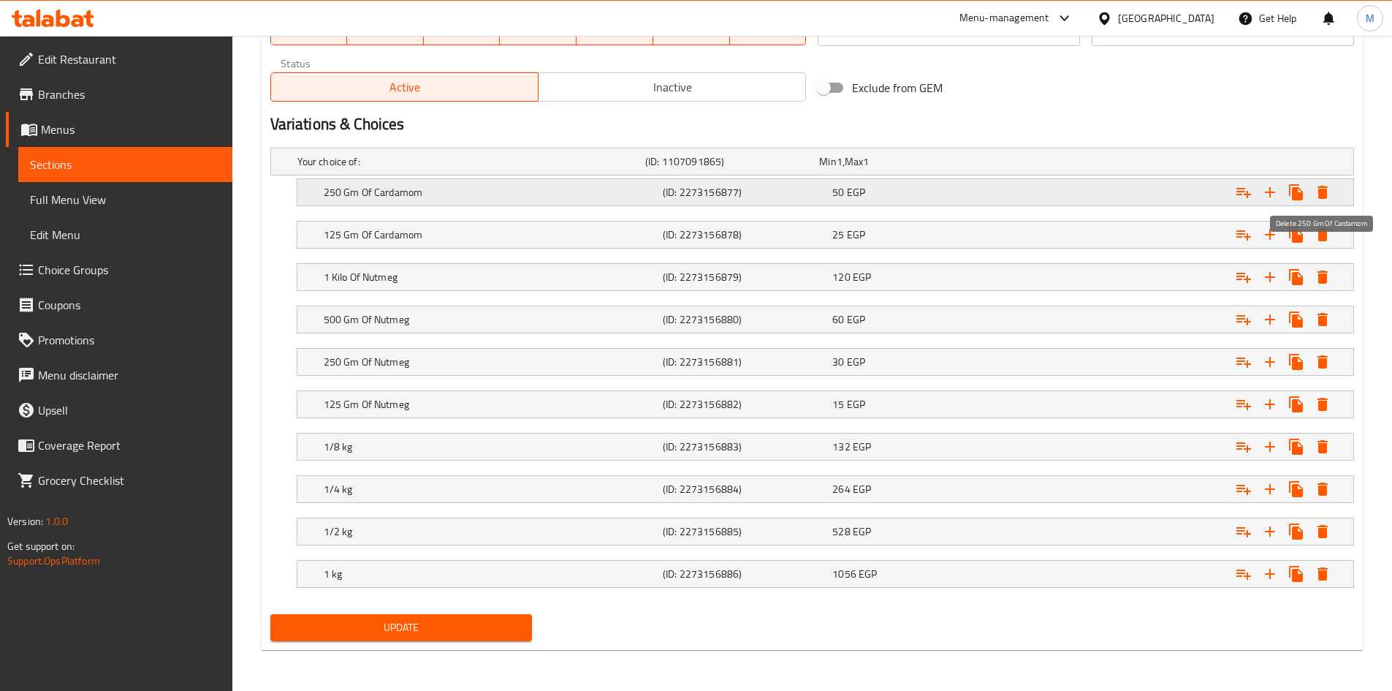
click at [1324, 190] on icon "Expand" at bounding box center [1323, 192] width 10 height 13
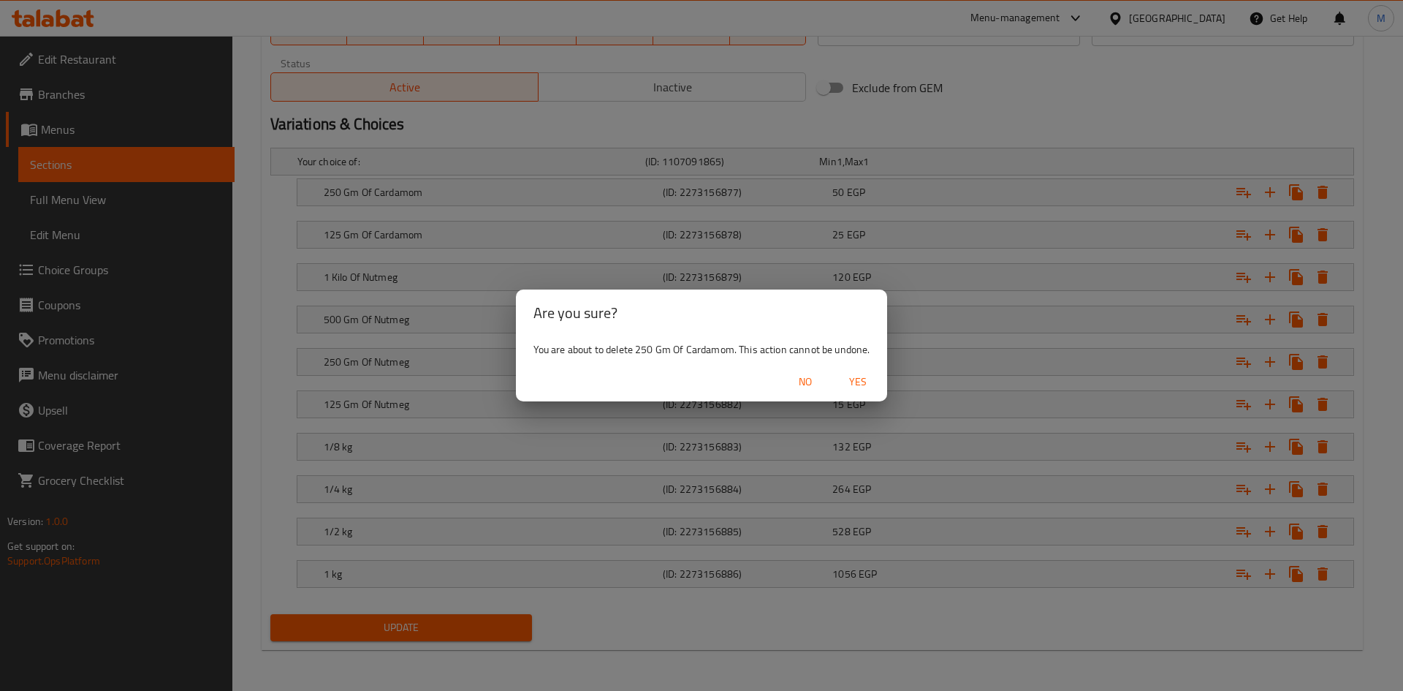
click at [864, 378] on span "Yes" at bounding box center [858, 382] width 35 height 18
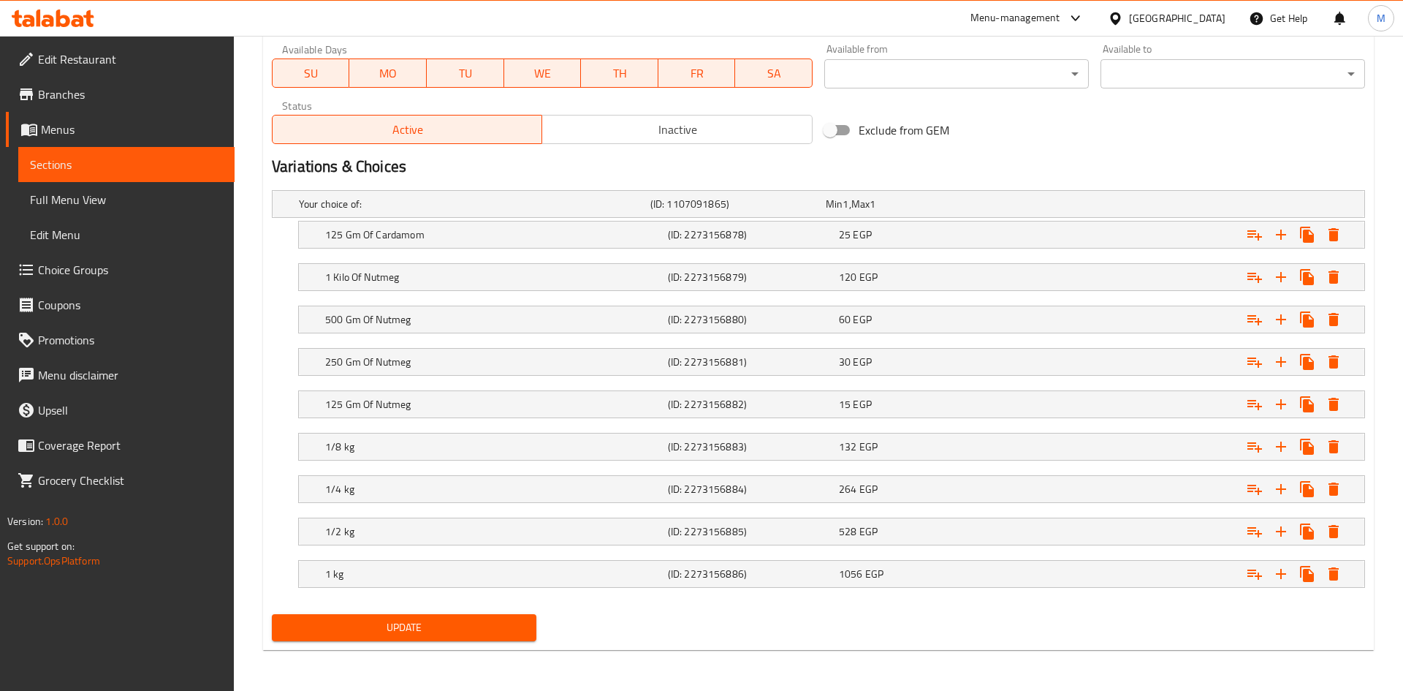
scroll to position [693, 0]
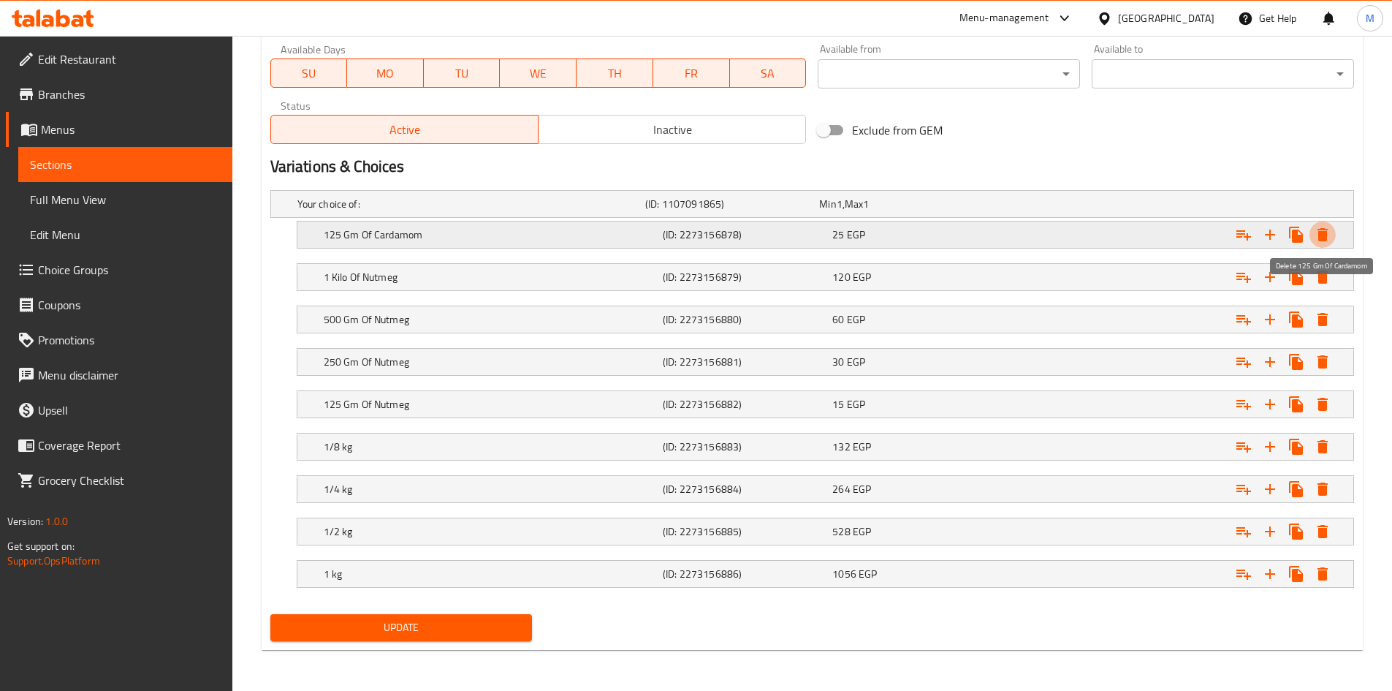
click at [1320, 235] on icon "Expand" at bounding box center [1323, 234] width 10 height 13
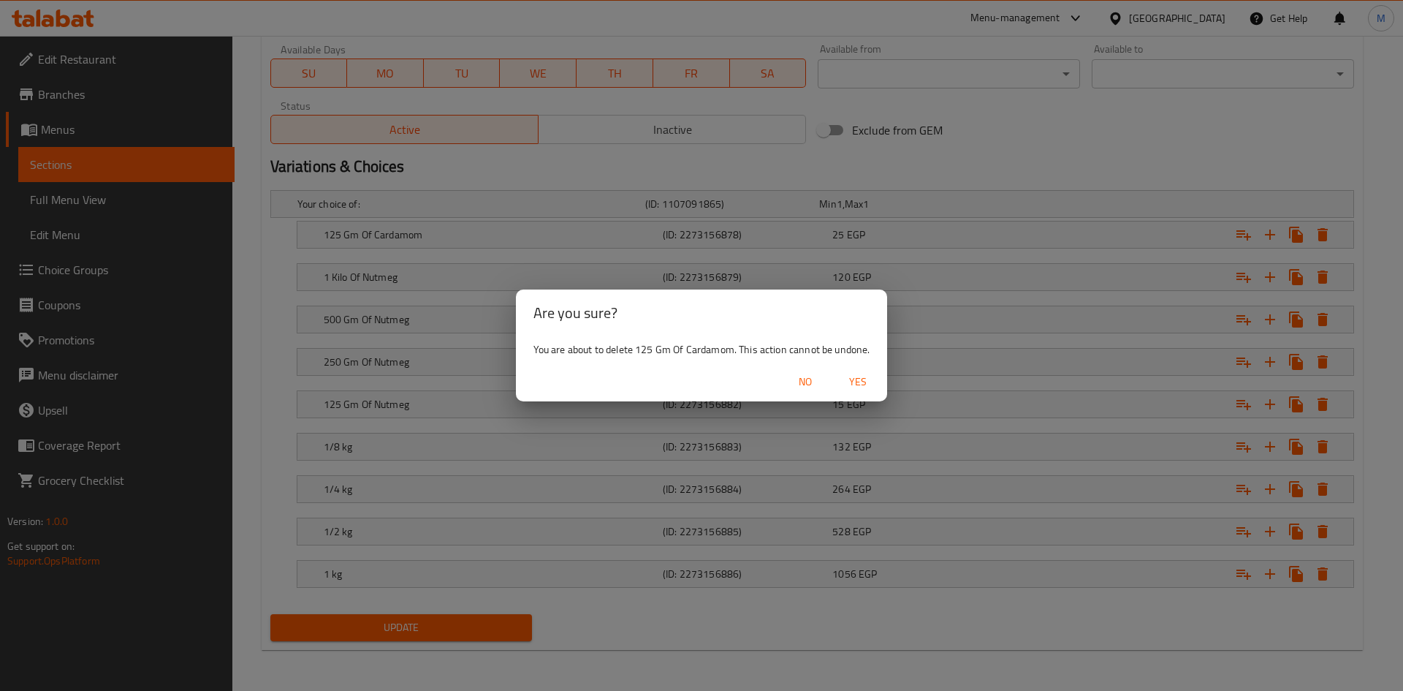
click at [860, 379] on span "Yes" at bounding box center [858, 382] width 35 height 18
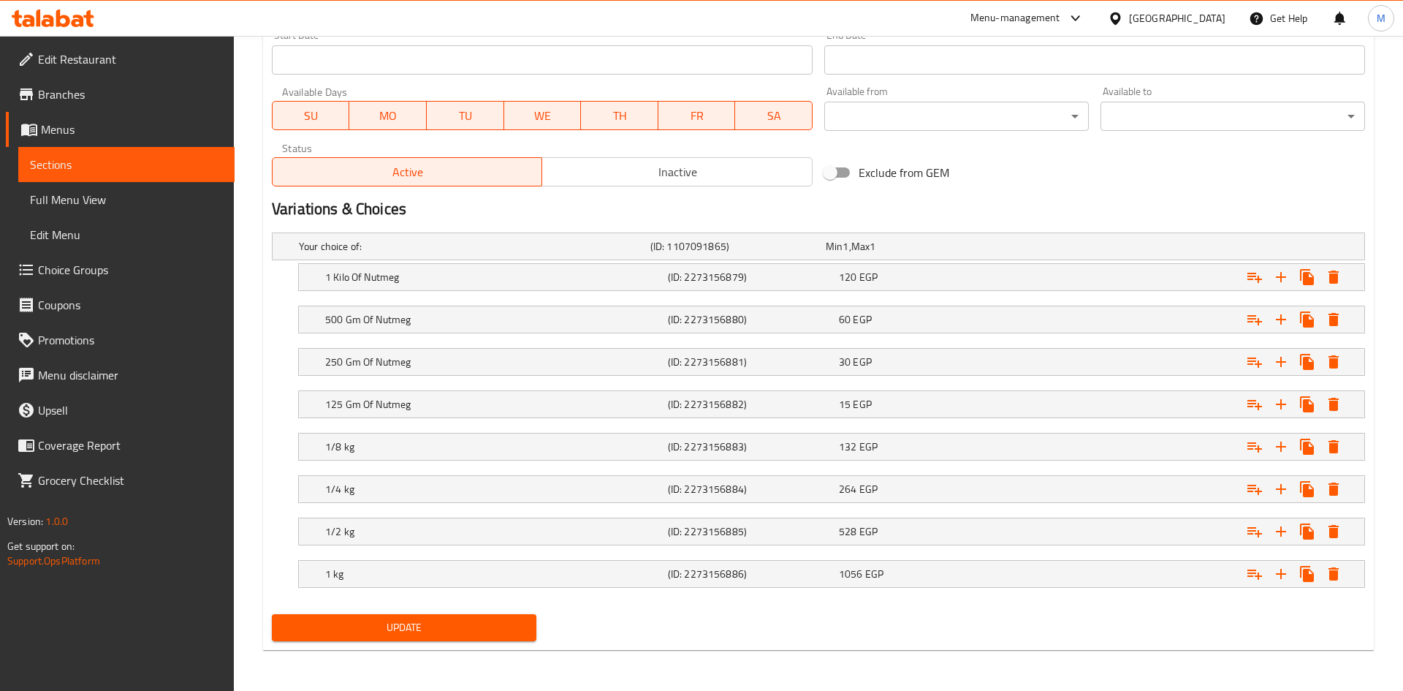
scroll to position [651, 0]
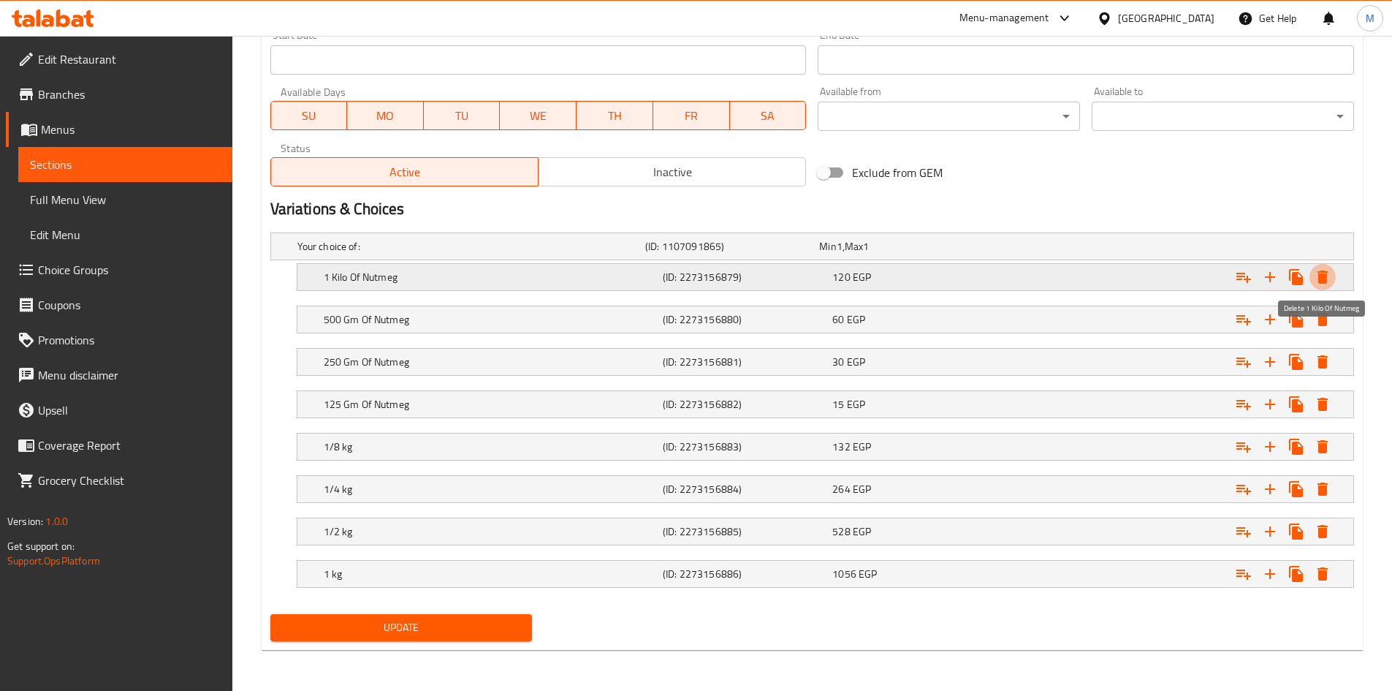
click at [1318, 282] on icon "Expand" at bounding box center [1323, 277] width 18 height 18
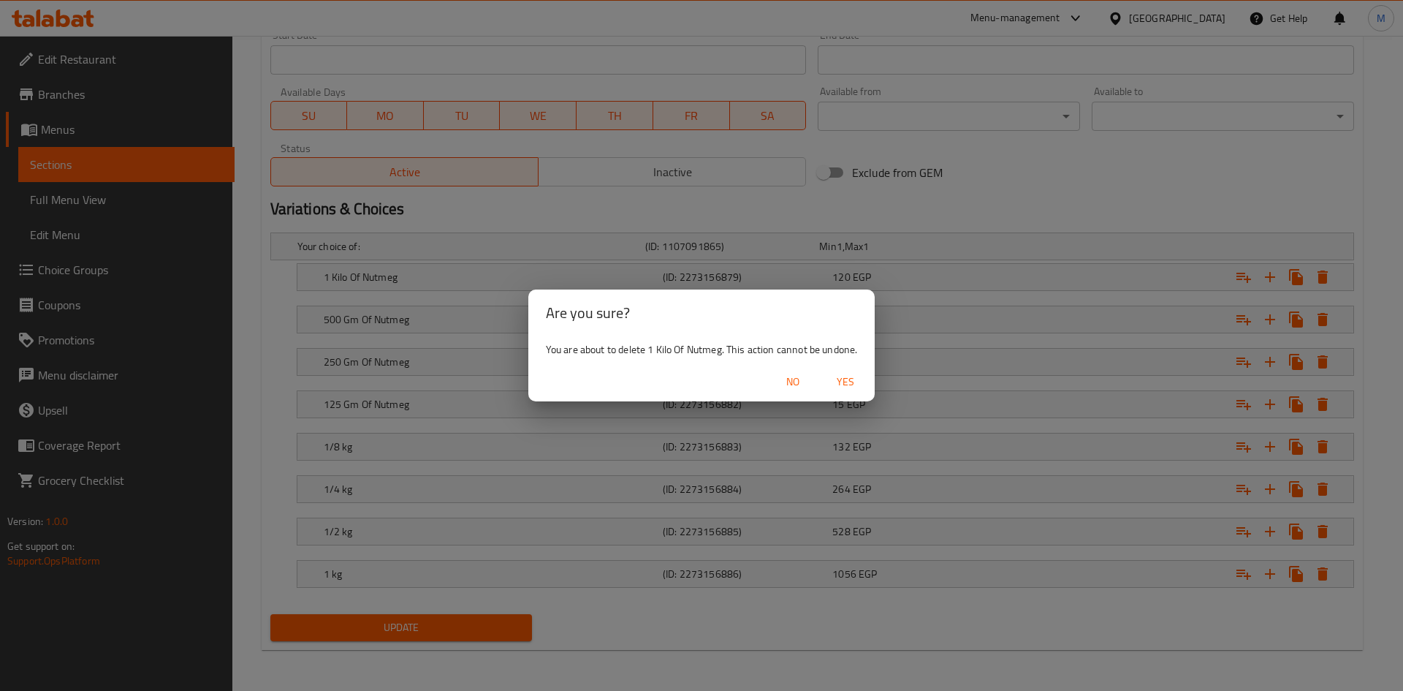
drag, startPoint x: 841, startPoint y: 376, endPoint x: 1012, endPoint y: 380, distance: 171.8
click at [841, 376] on span "Yes" at bounding box center [845, 382] width 35 height 18
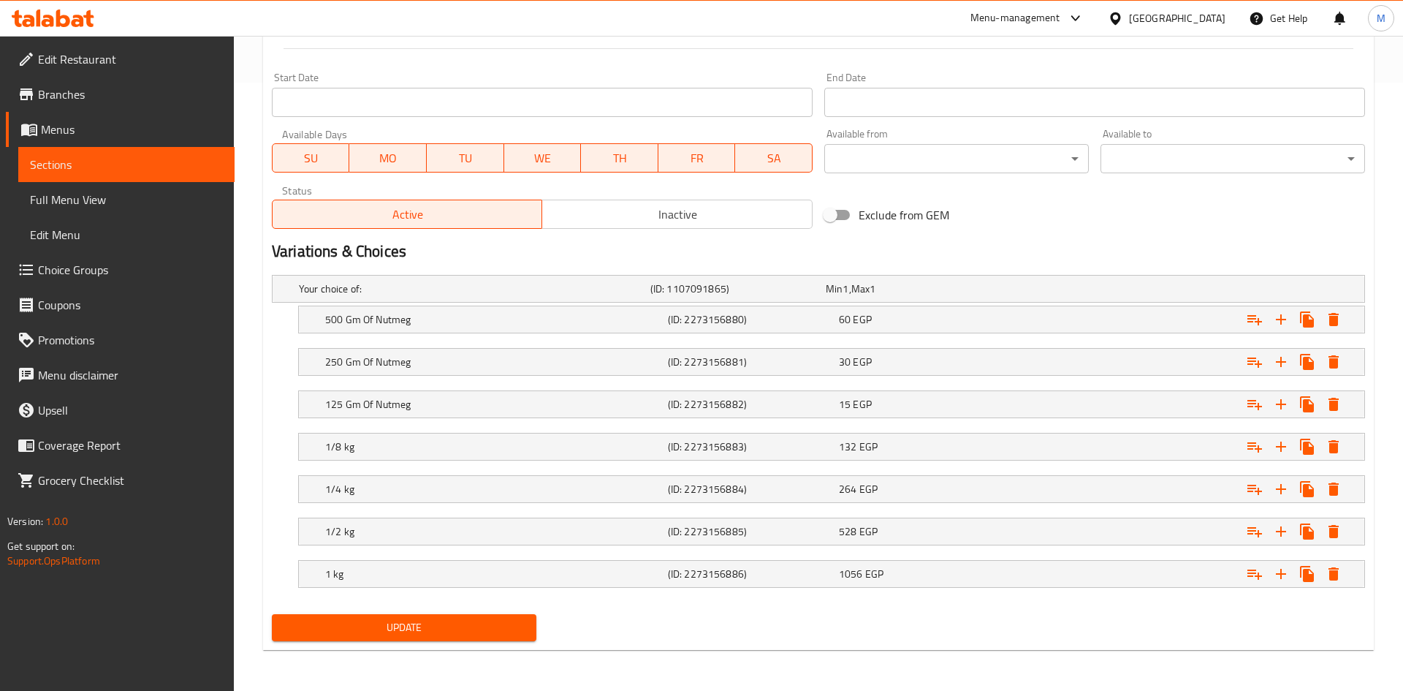
scroll to position [608, 0]
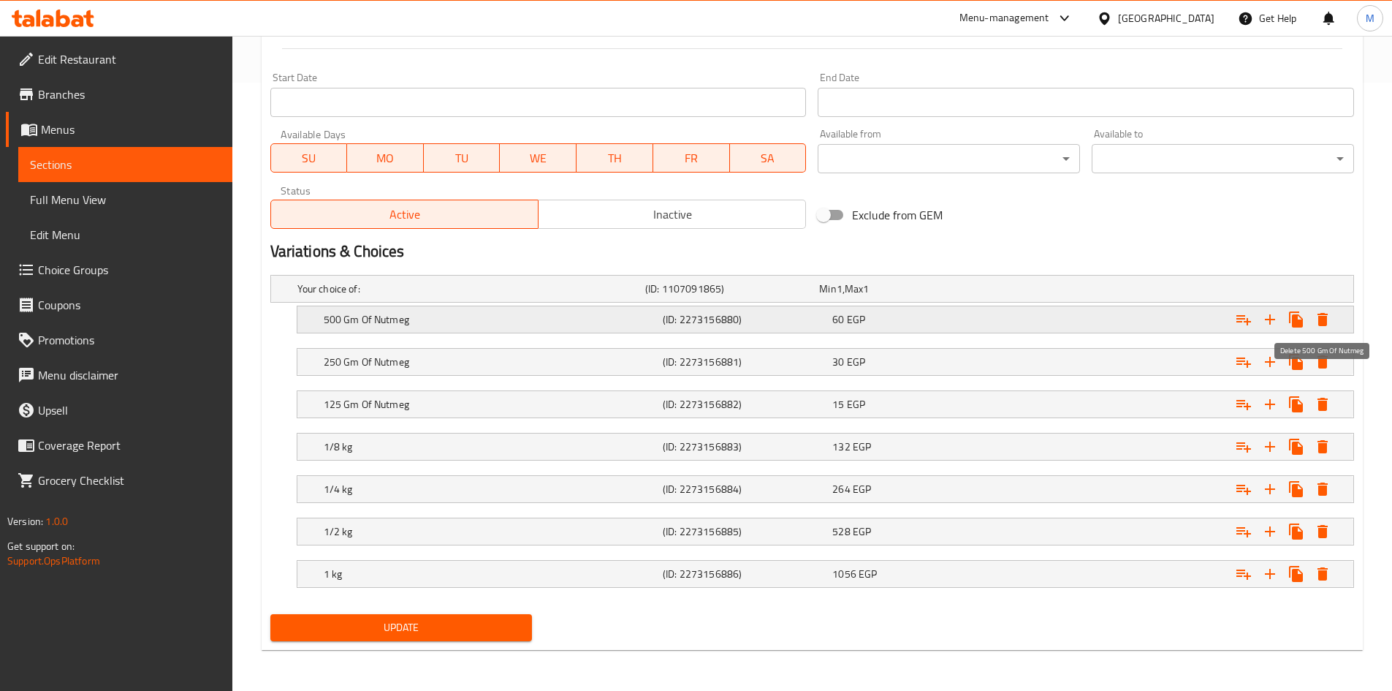
click at [1327, 327] on icon "Expand" at bounding box center [1323, 320] width 18 height 18
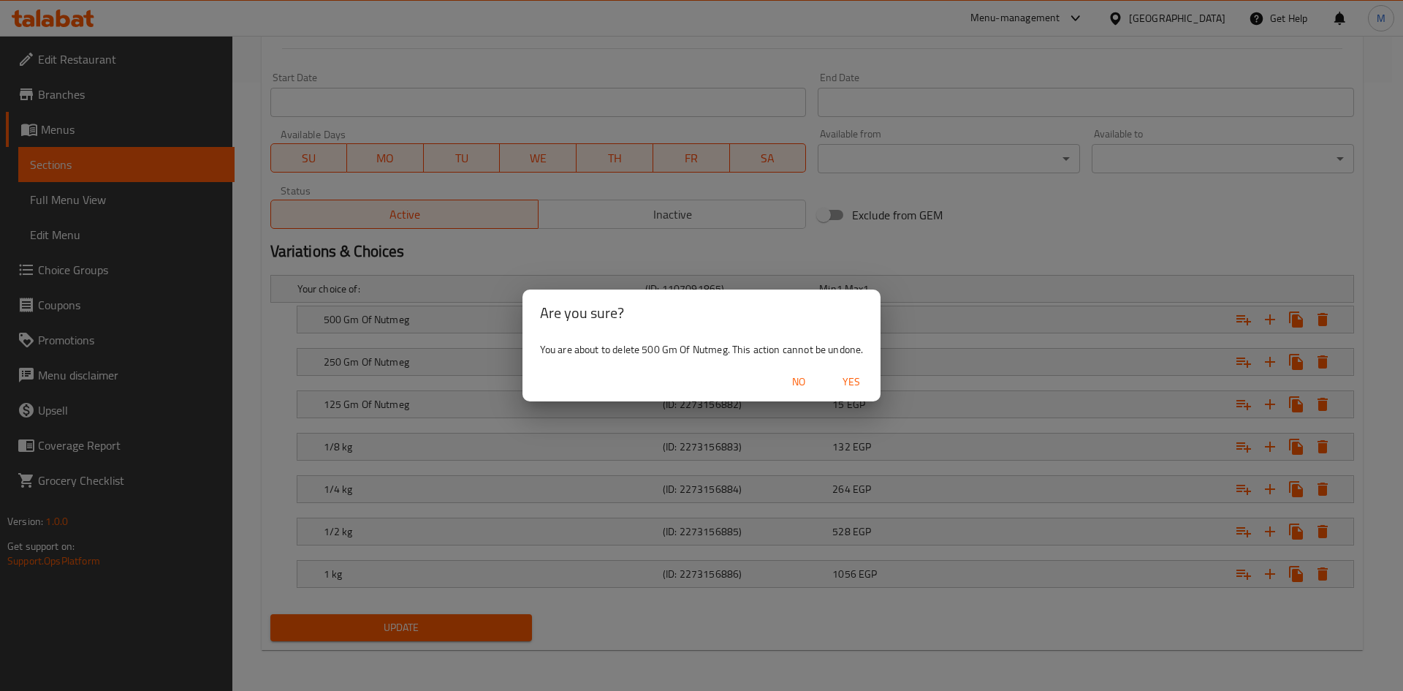
click at [857, 381] on span "Yes" at bounding box center [851, 382] width 35 height 18
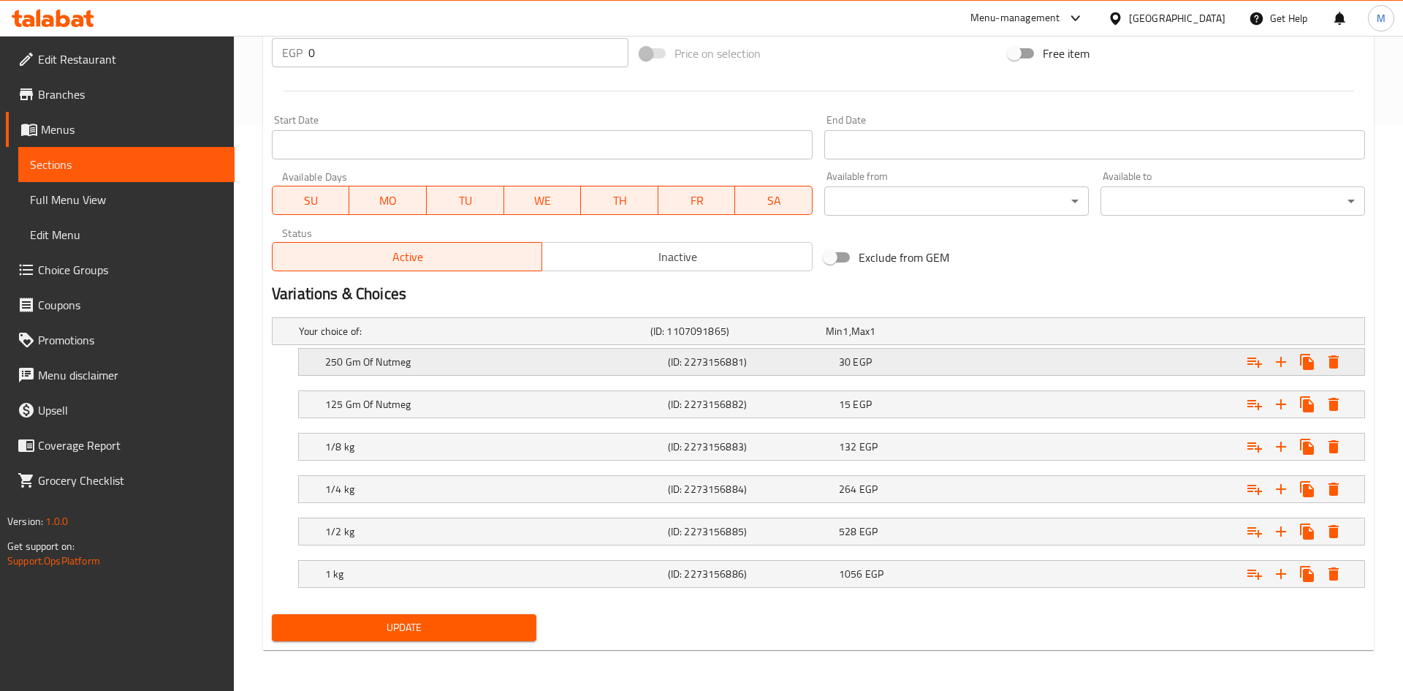
scroll to position [566, 0]
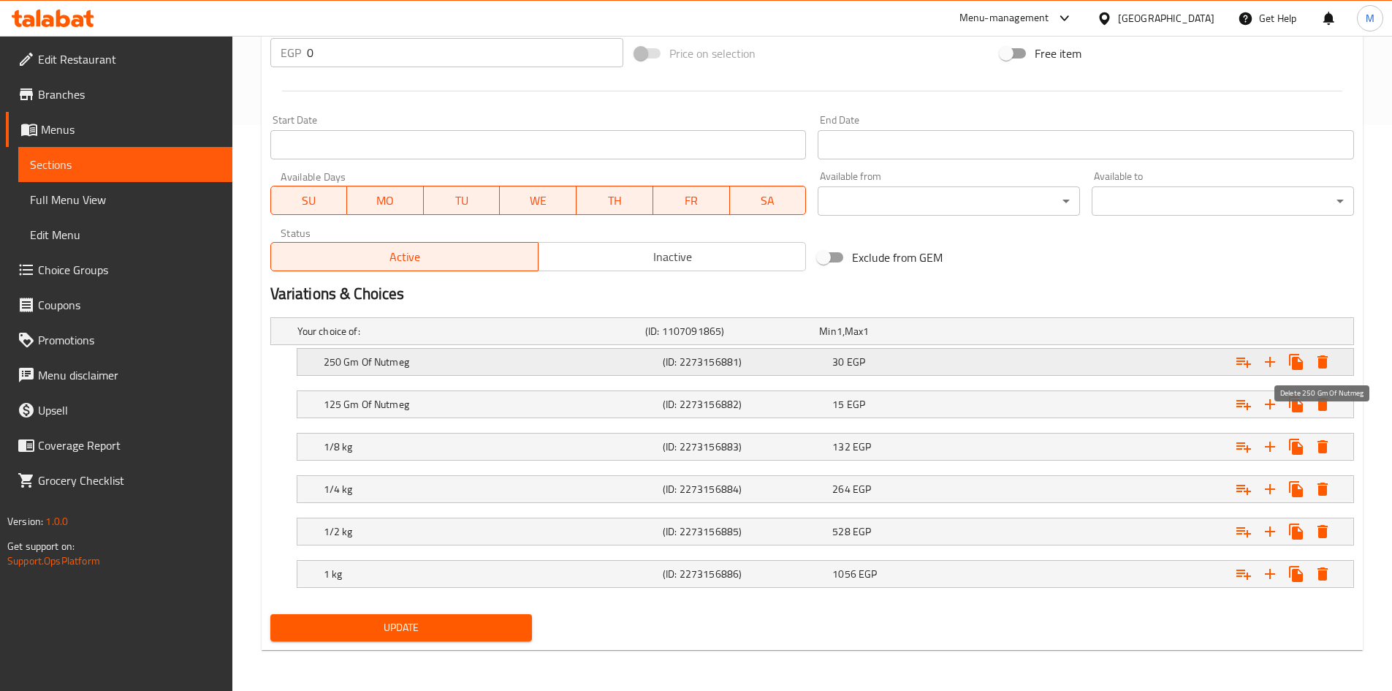
click at [1324, 363] on icon "Expand" at bounding box center [1323, 361] width 10 height 13
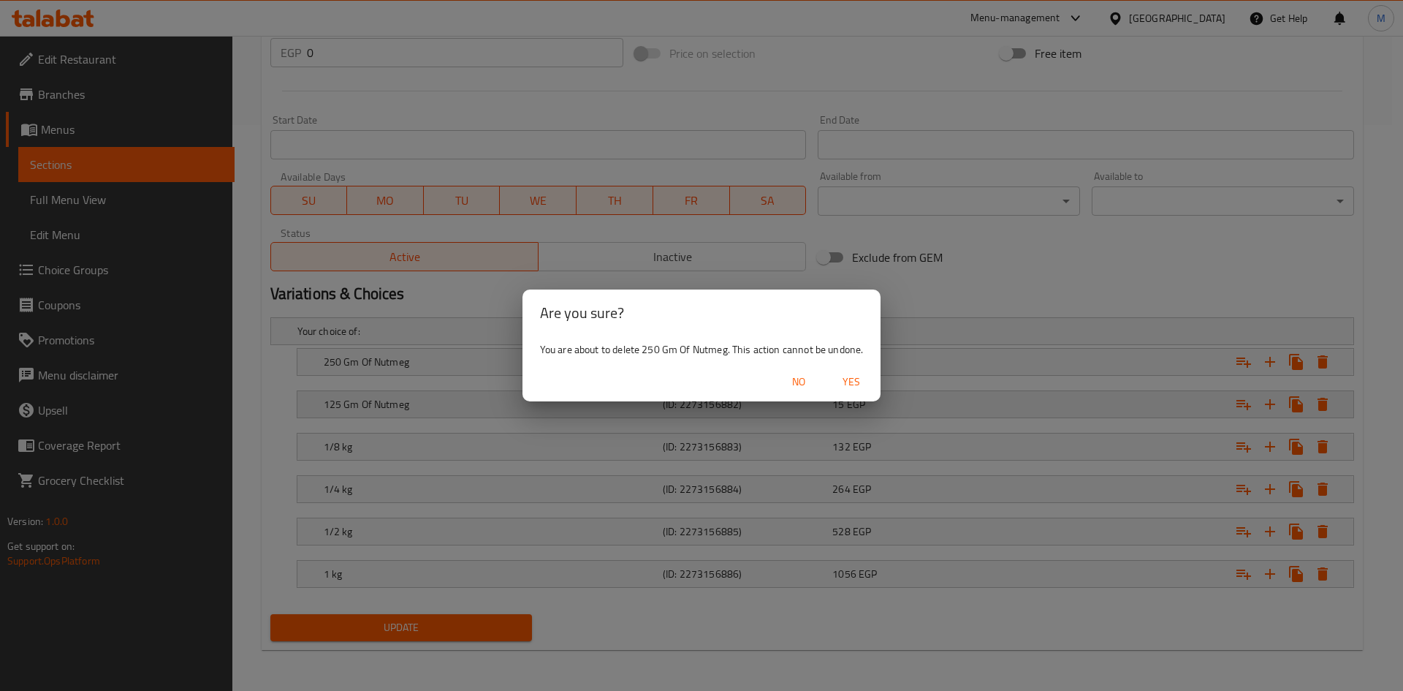
drag, startPoint x: 846, startPoint y: 387, endPoint x: 932, endPoint y: 394, distance: 86.6
click at [846, 387] on span "Yes" at bounding box center [851, 382] width 35 height 18
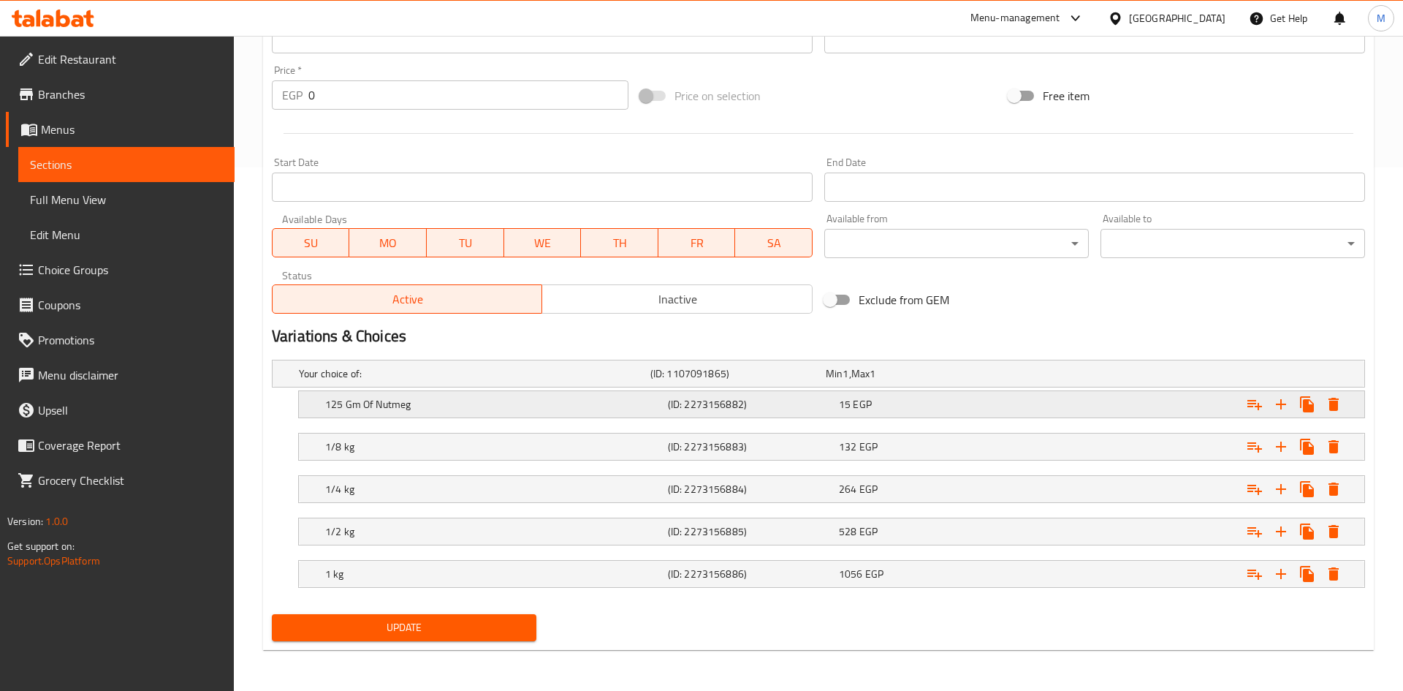
scroll to position [523, 0]
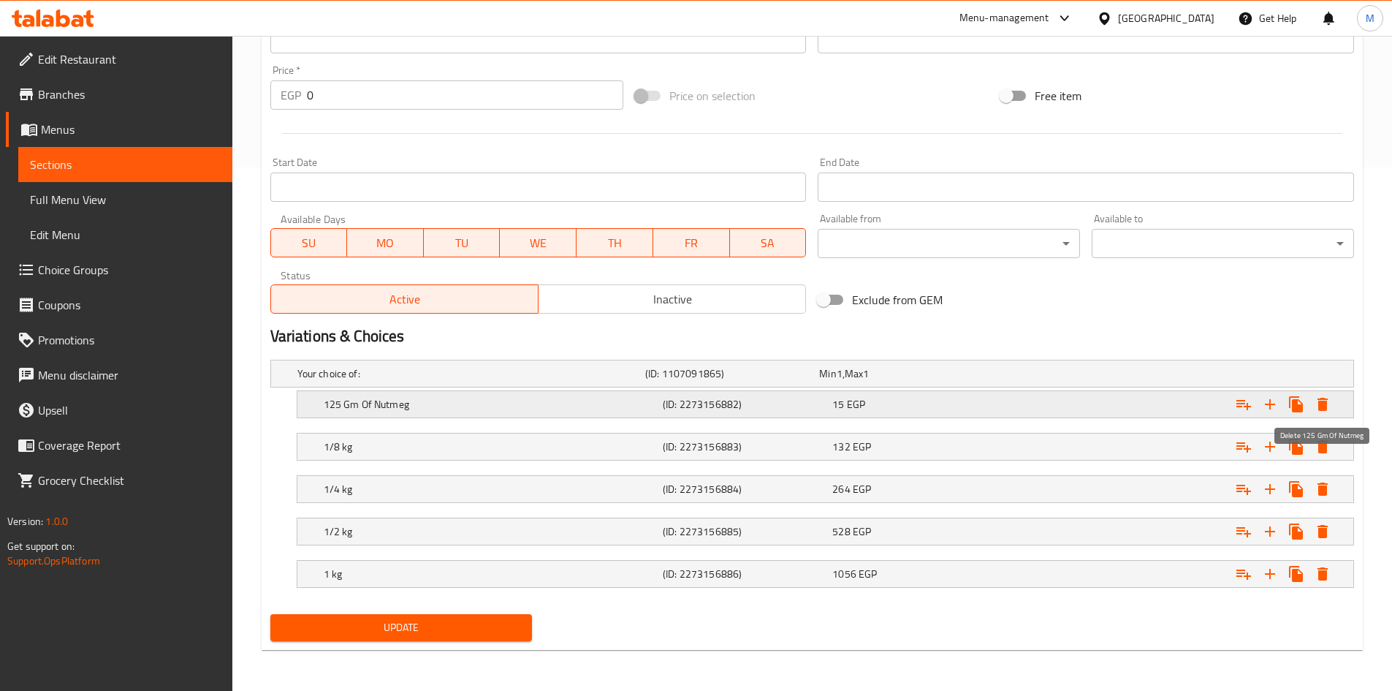
click at [1318, 409] on icon "Expand" at bounding box center [1323, 404] width 18 height 18
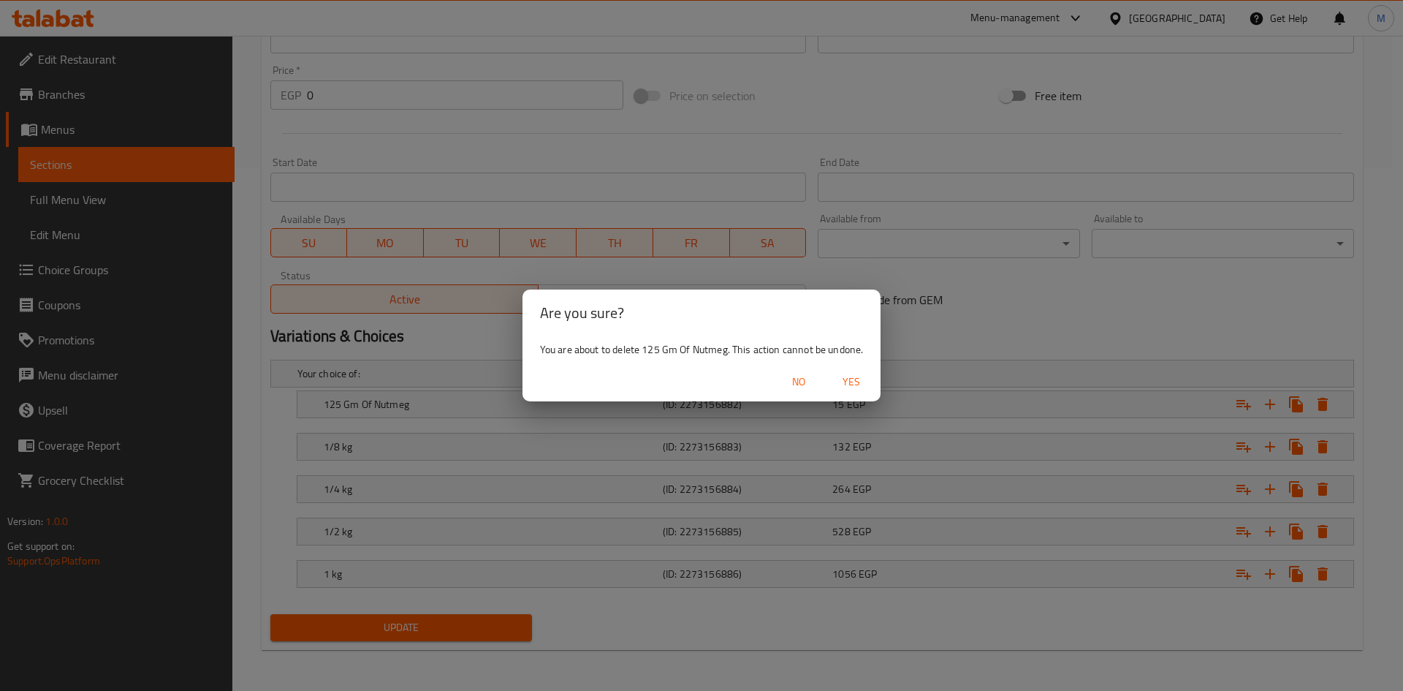
click at [850, 376] on span "Yes" at bounding box center [851, 382] width 35 height 18
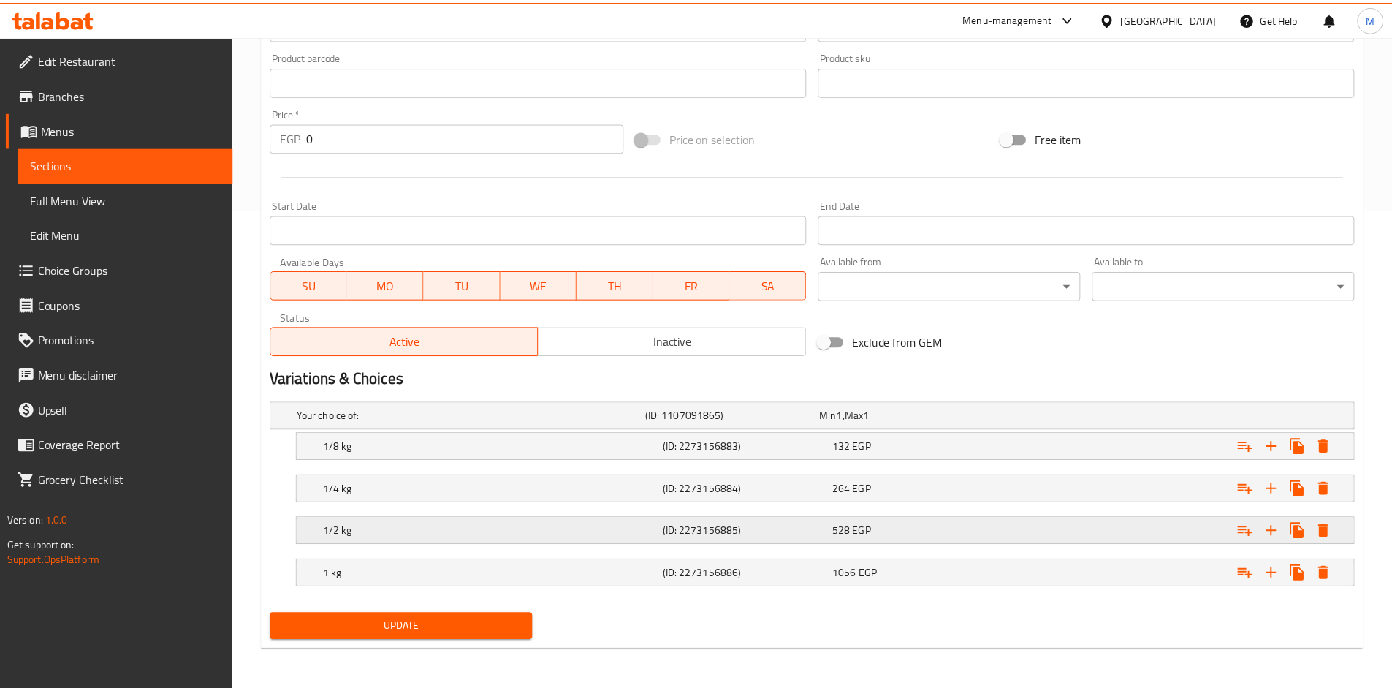
scroll to position [481, 0]
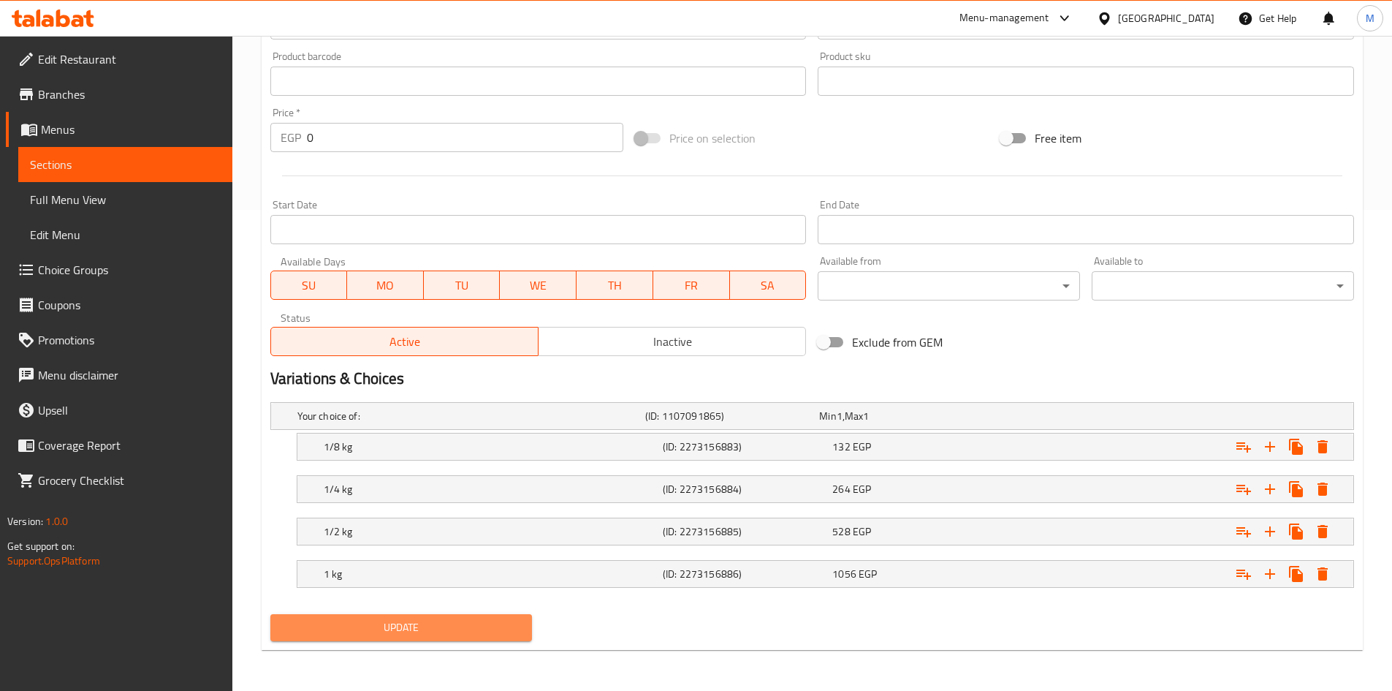
click at [474, 615] on button "Update" at bounding box center [401, 627] width 262 height 27
